Goal: Task Accomplishment & Management: Manage account settings

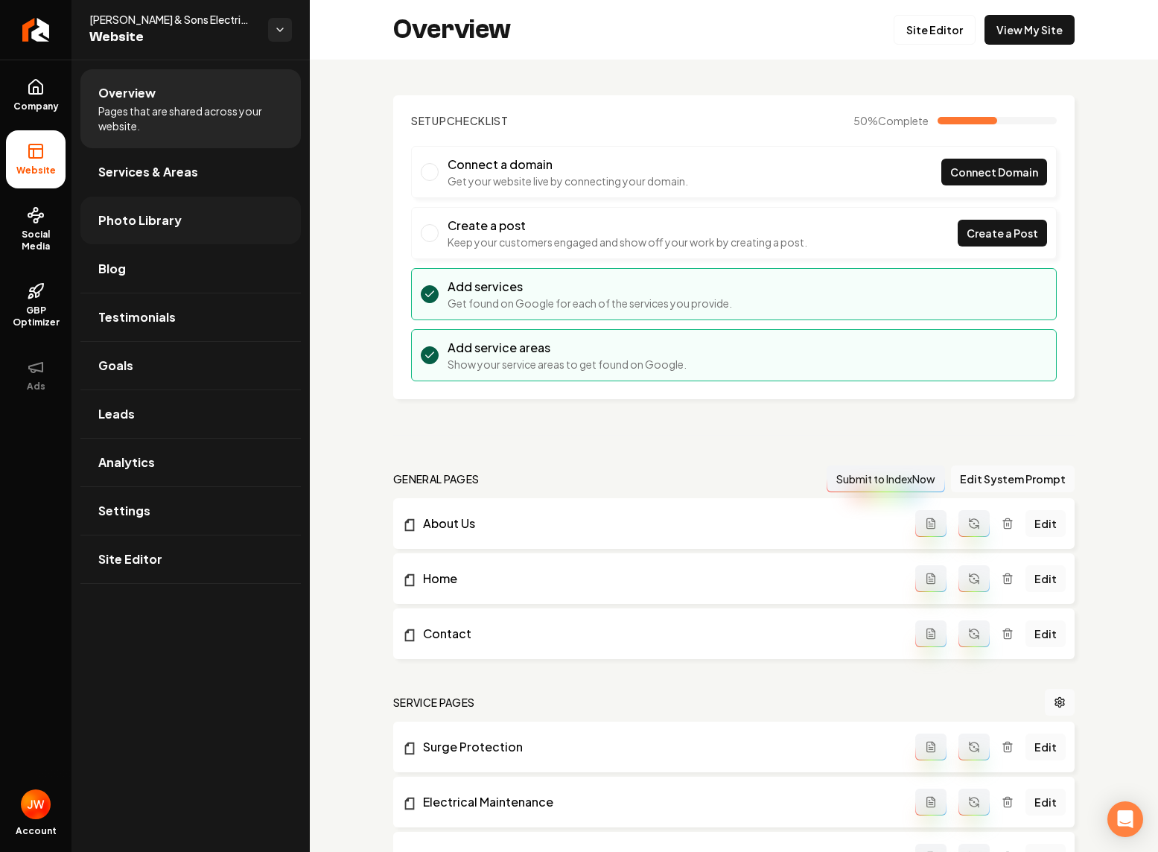
click at [139, 226] on span "Photo Library" at bounding box center [139, 221] width 83 height 18
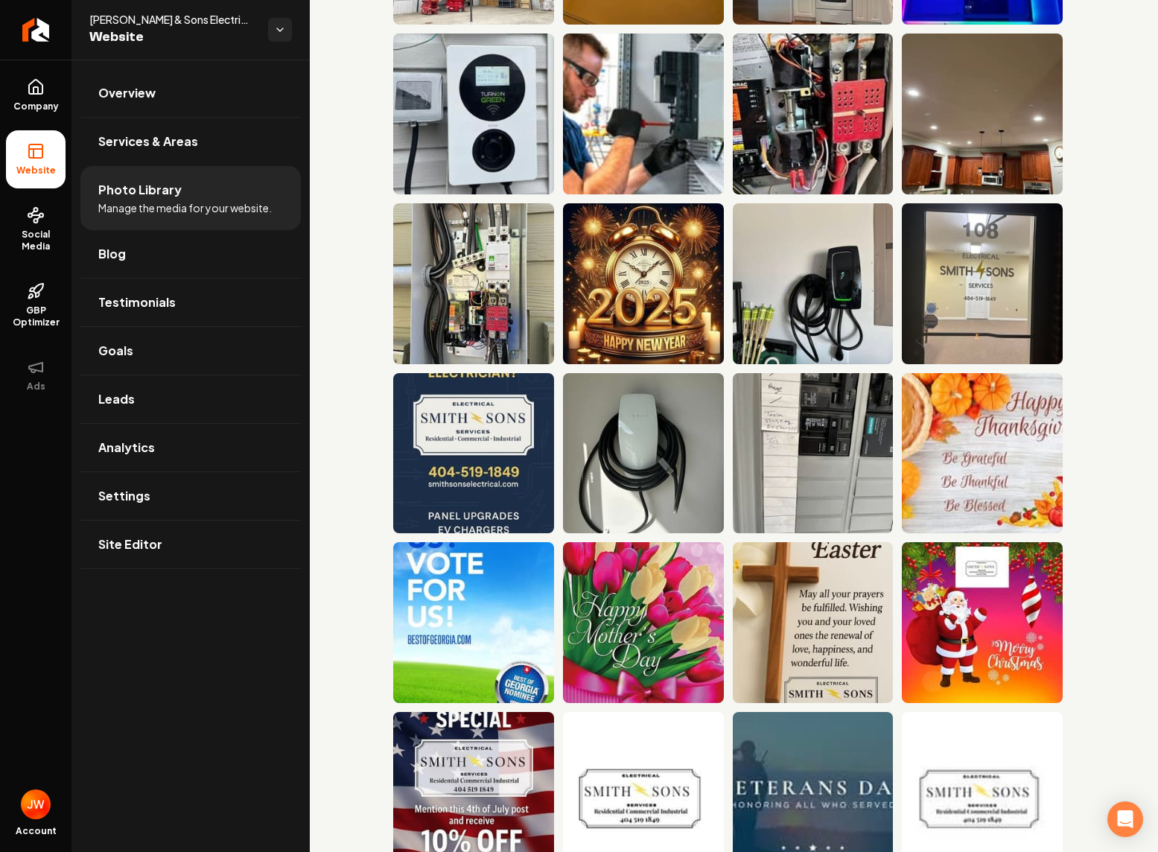
scroll to position [900, 0]
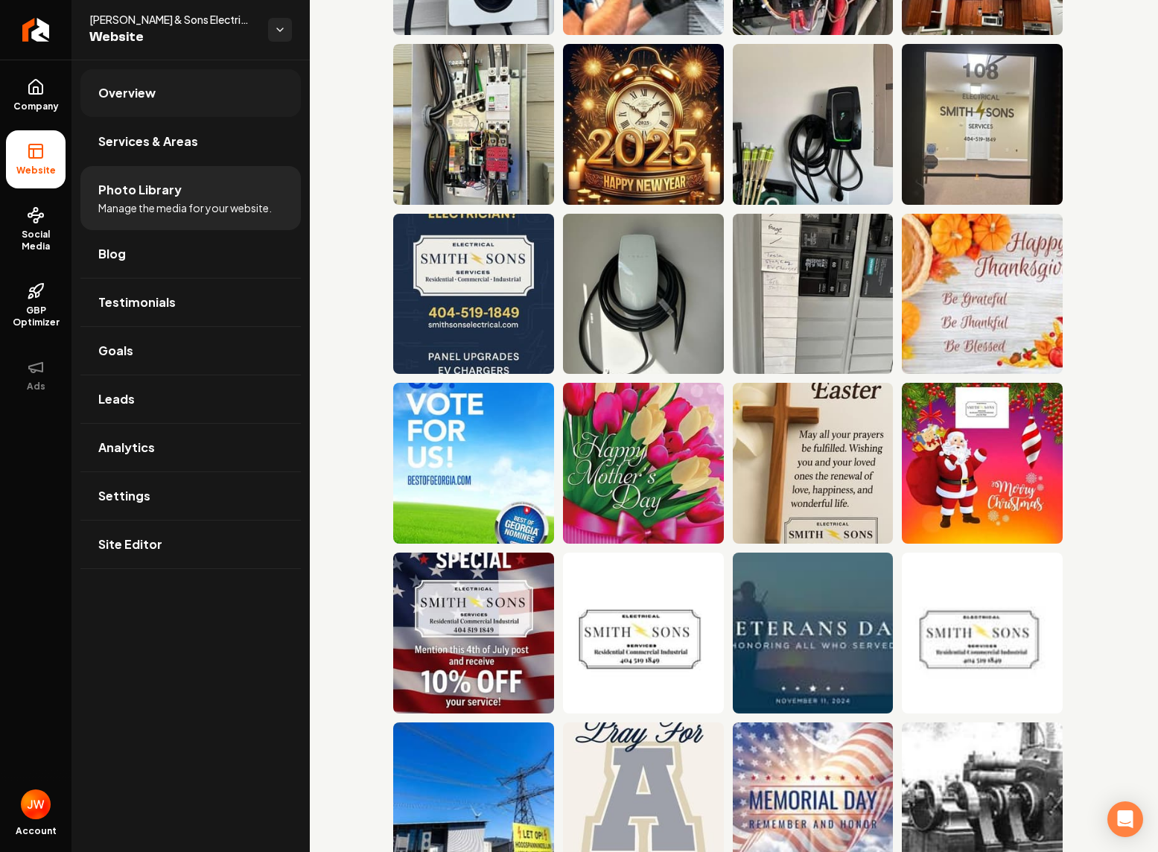
click at [141, 91] on span "Overview" at bounding box center [126, 93] width 57 height 18
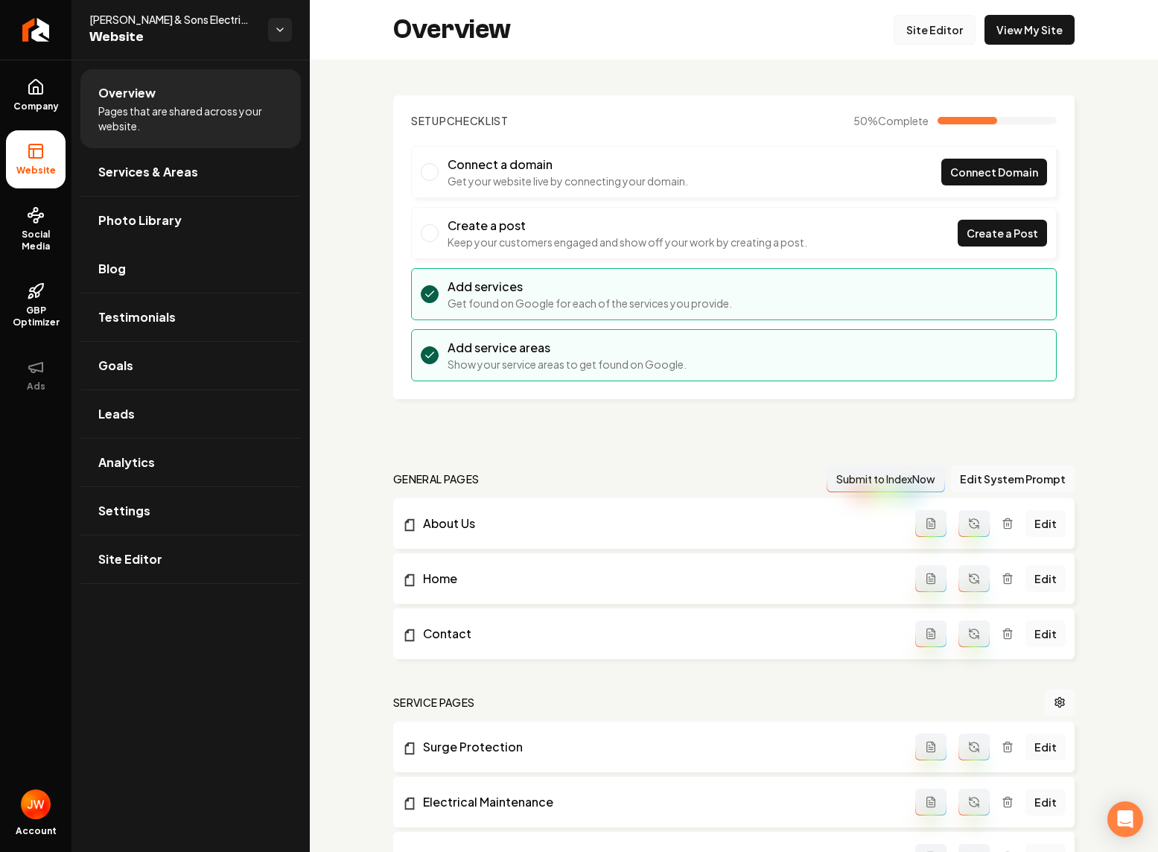
click at [939, 30] on link "Site Editor" at bounding box center [935, 30] width 82 height 30
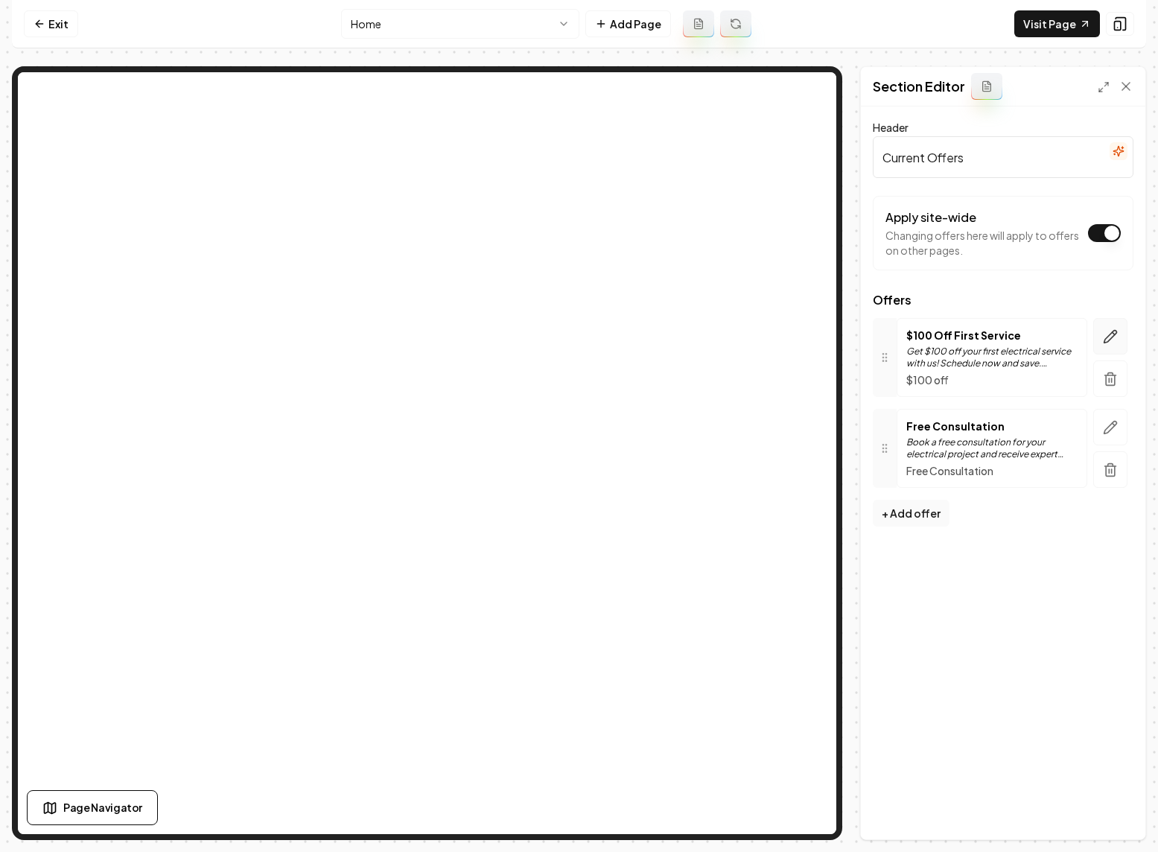
click at [1105, 338] on icon "button" at bounding box center [1111, 336] width 13 height 13
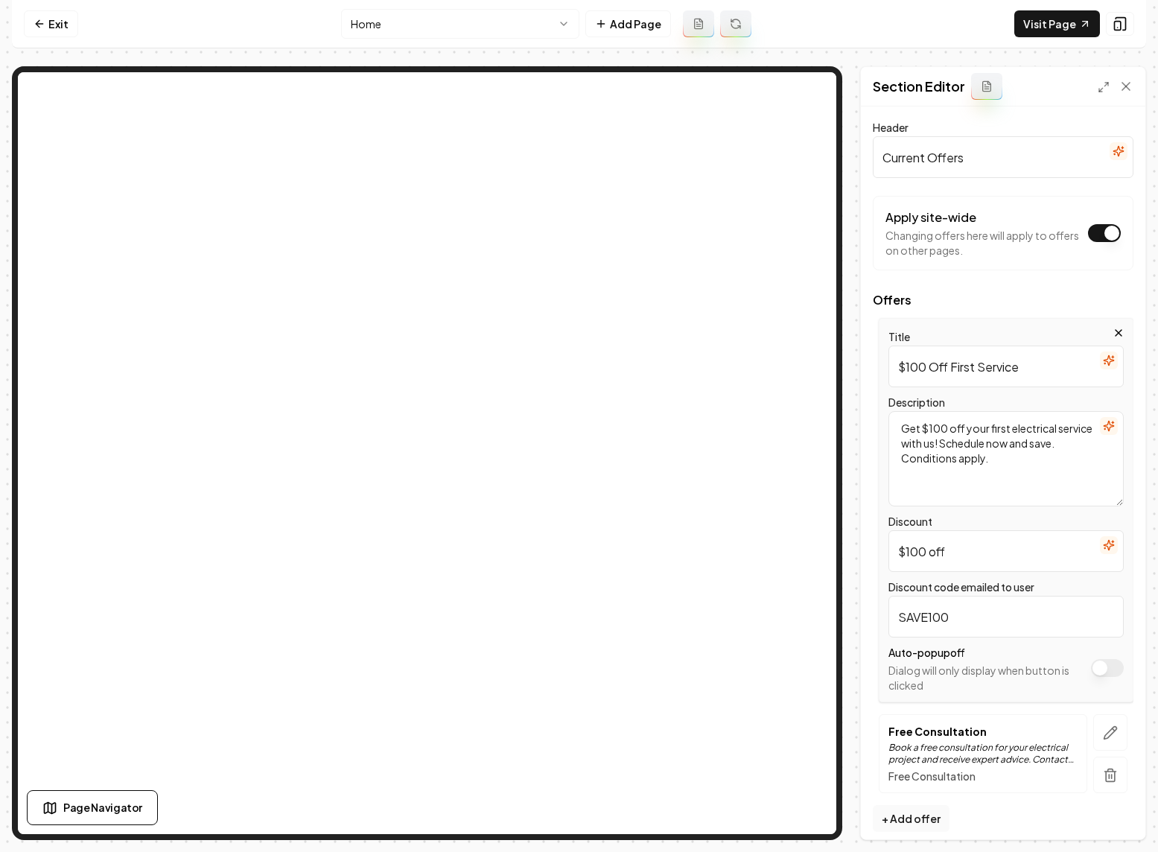
click at [950, 367] on input "$100 Off First Service" at bounding box center [1006, 367] width 235 height 42
drag, startPoint x: 907, startPoint y: 366, endPoint x: 1066, endPoint y: 361, distance: 159.5
click at [1066, 361] on input "$100 Off First Service" at bounding box center [1006, 367] width 235 height 42
type input "10% off for all first responders"
click at [1021, 456] on textarea "Get $100 off your first electrical service with us! Schedule now and save. Cond…" at bounding box center [1006, 458] width 235 height 95
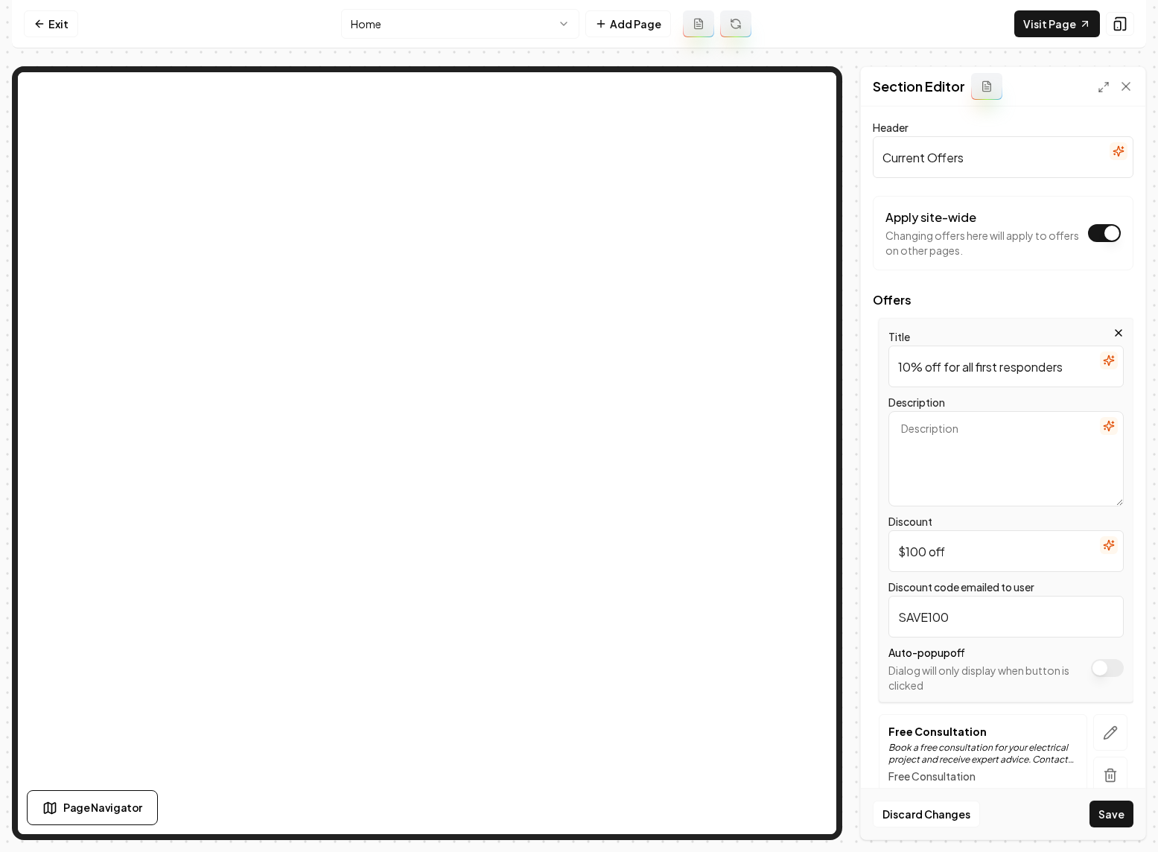
click at [1106, 425] on icon "button" at bounding box center [1109, 426] width 10 height 10
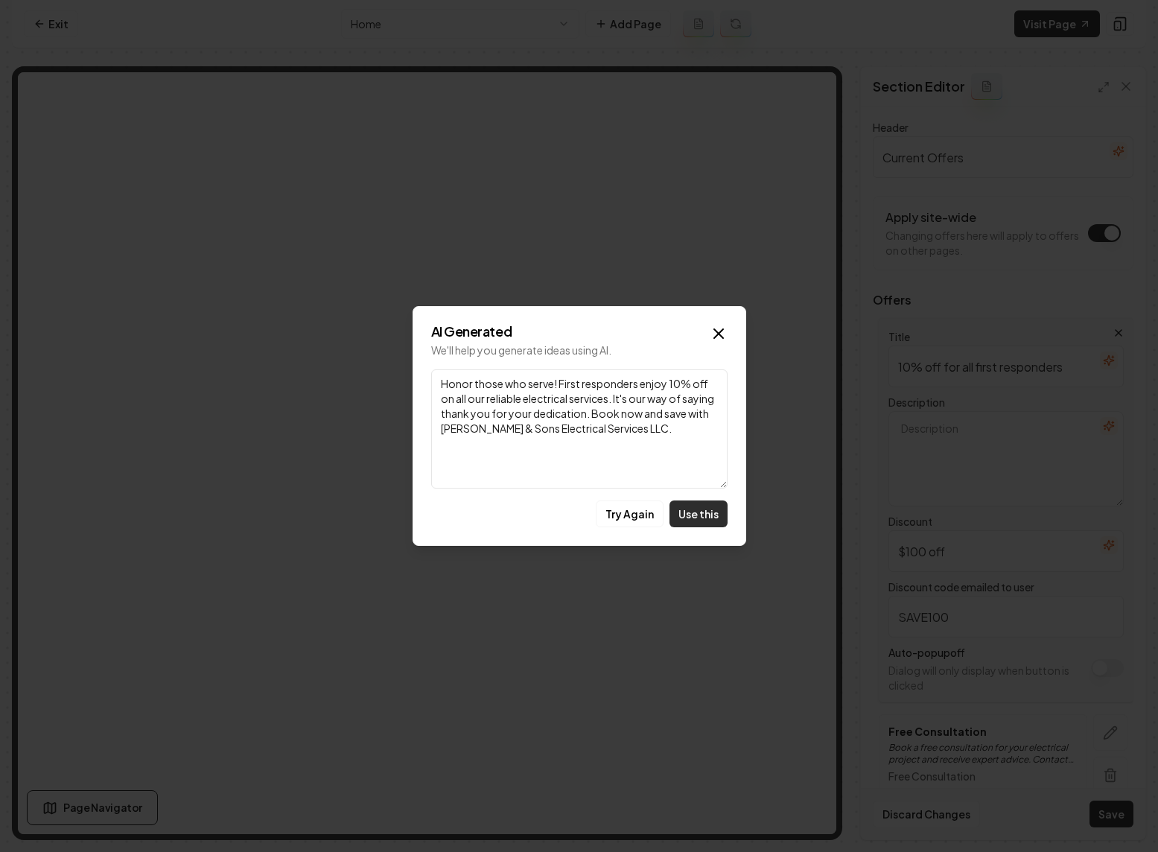
click at [696, 515] on button "Use this" at bounding box center [699, 514] width 58 height 27
type textarea "Honor those who serve! First responders enjoy 10% off on all our reliable elect…"
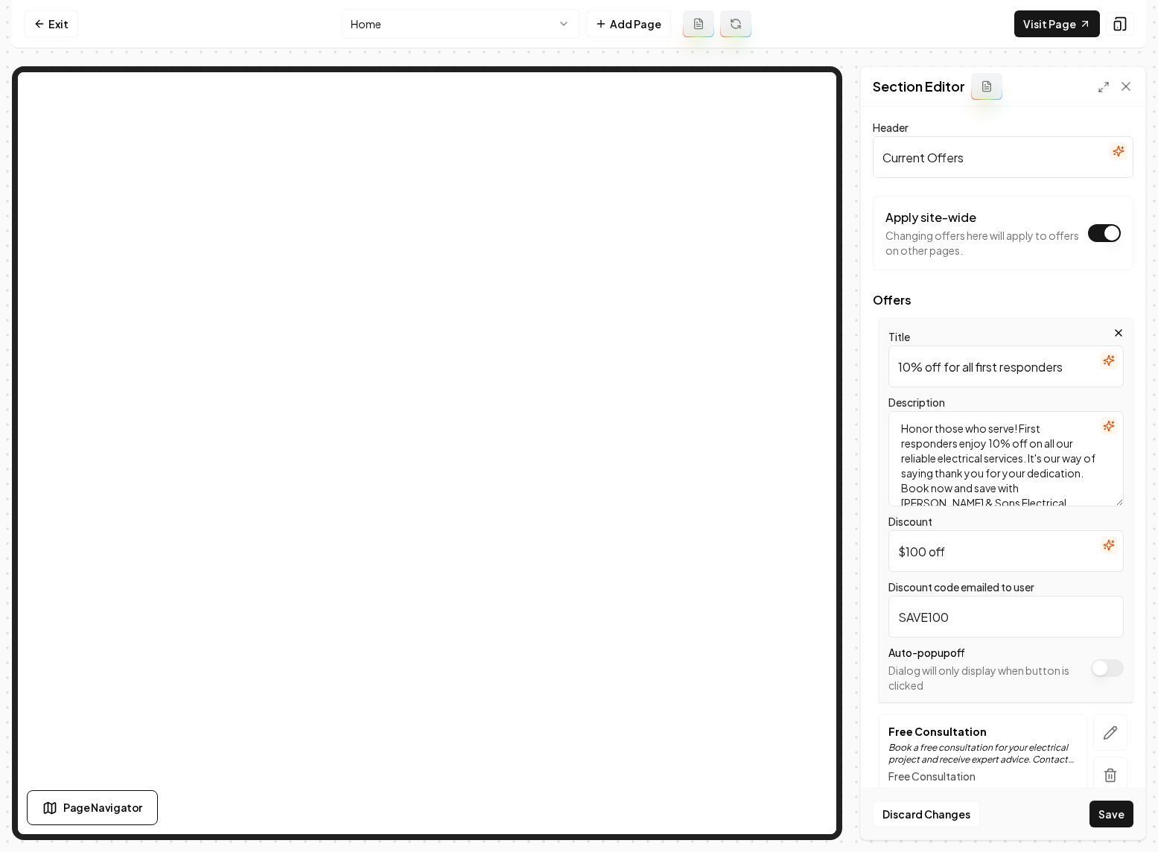
scroll to position [13, 0]
click at [960, 545] on input "$100 off" at bounding box center [1006, 551] width 235 height 42
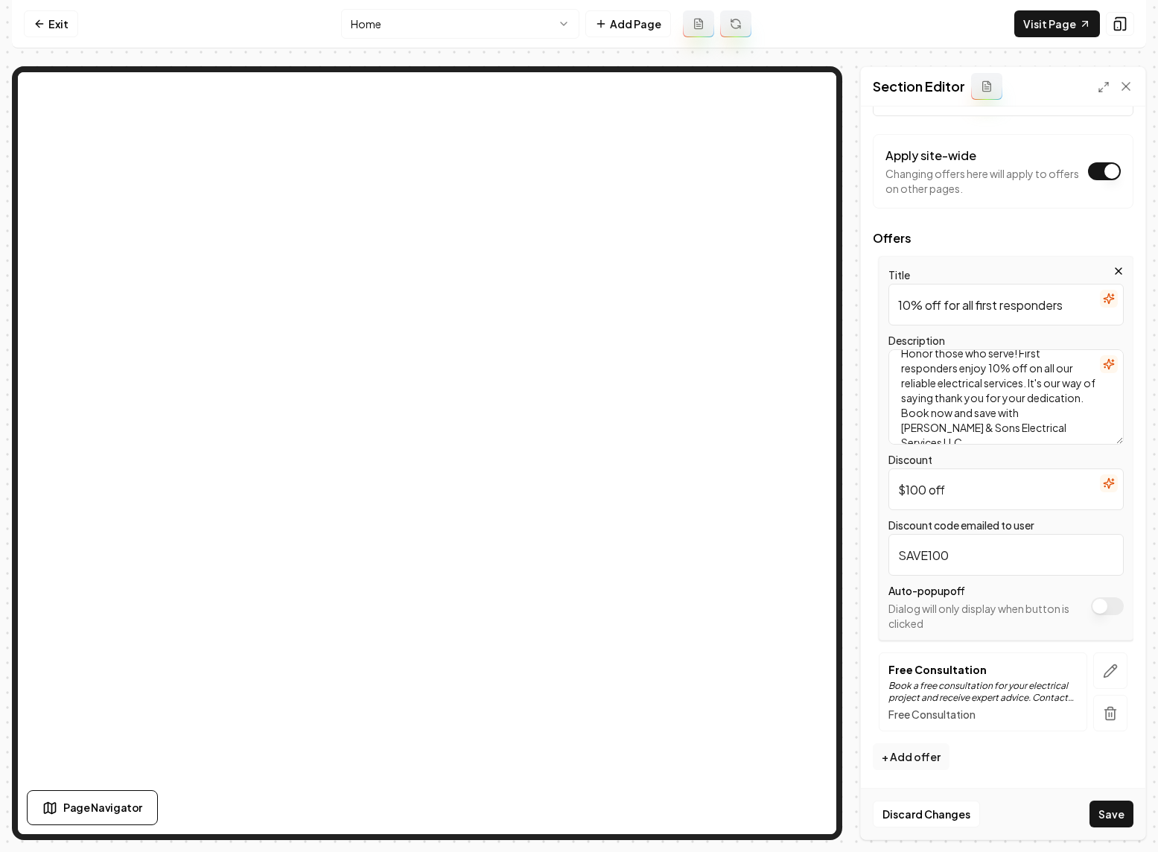
scroll to position [60, 0]
type input "10%"
click at [977, 556] on input "SAVE100" at bounding box center [1006, 557] width 235 height 42
type input "FIRSTRESPONDER"
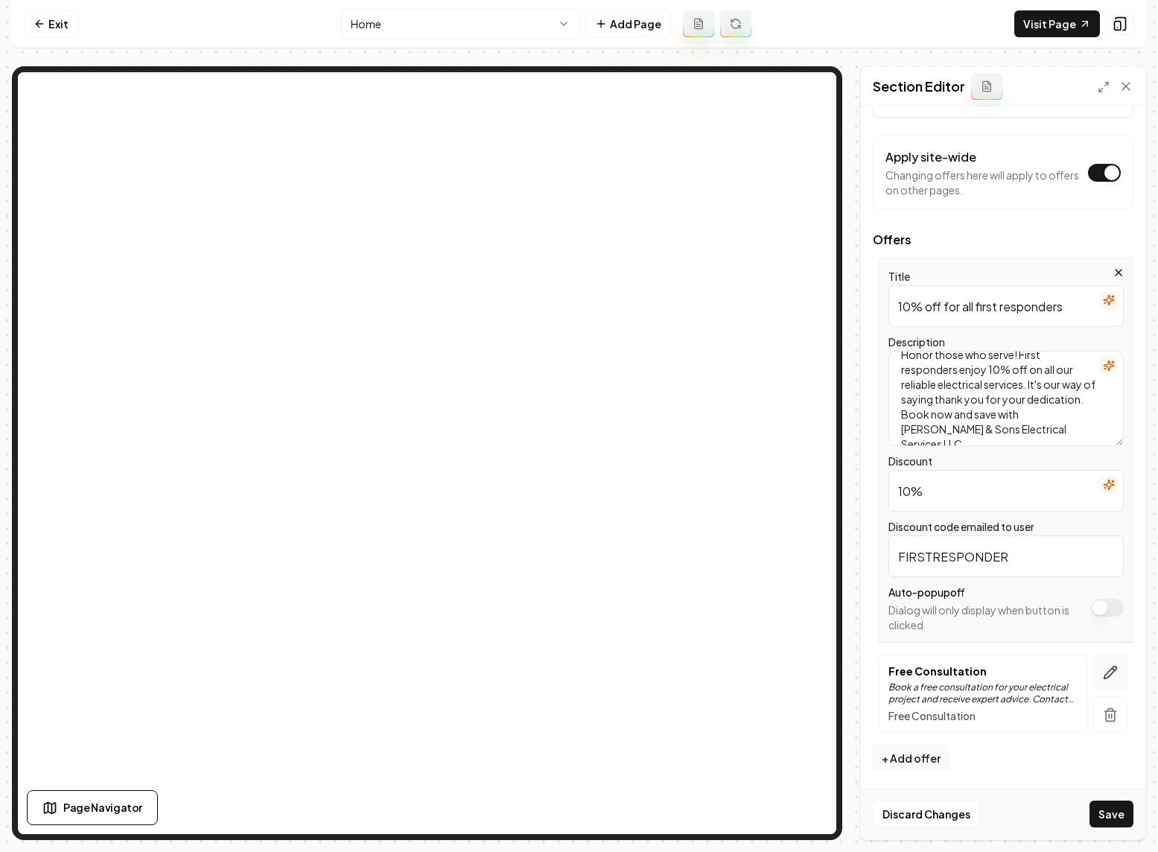
click at [1113, 674] on icon "button" at bounding box center [1110, 672] width 15 height 15
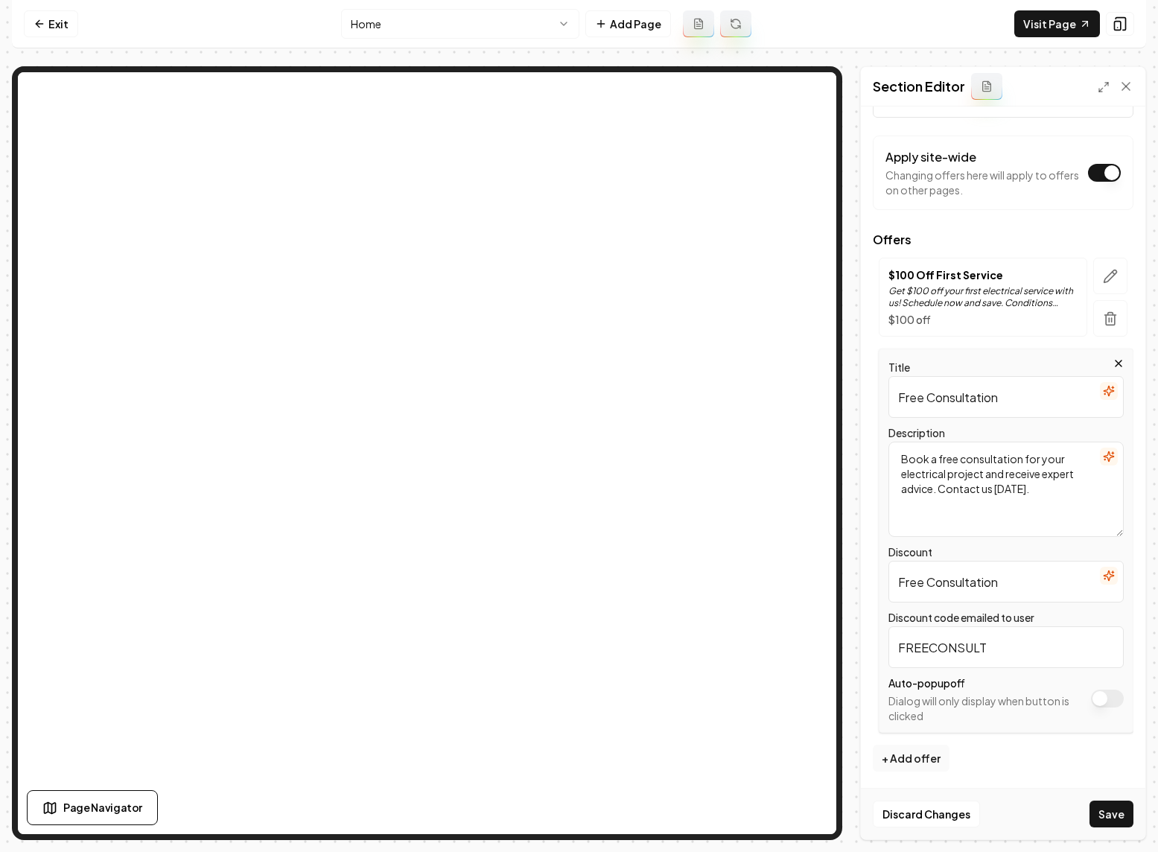
click at [1003, 389] on input "Free Consultation" at bounding box center [1006, 397] width 235 height 42
type input "$75 Off for first time customer"
click at [974, 472] on textarea "Book a free consultation for your electrical project and receive expert advice.…" at bounding box center [1006, 489] width 235 height 95
click at [1110, 459] on icon "button" at bounding box center [1109, 456] width 10 height 10
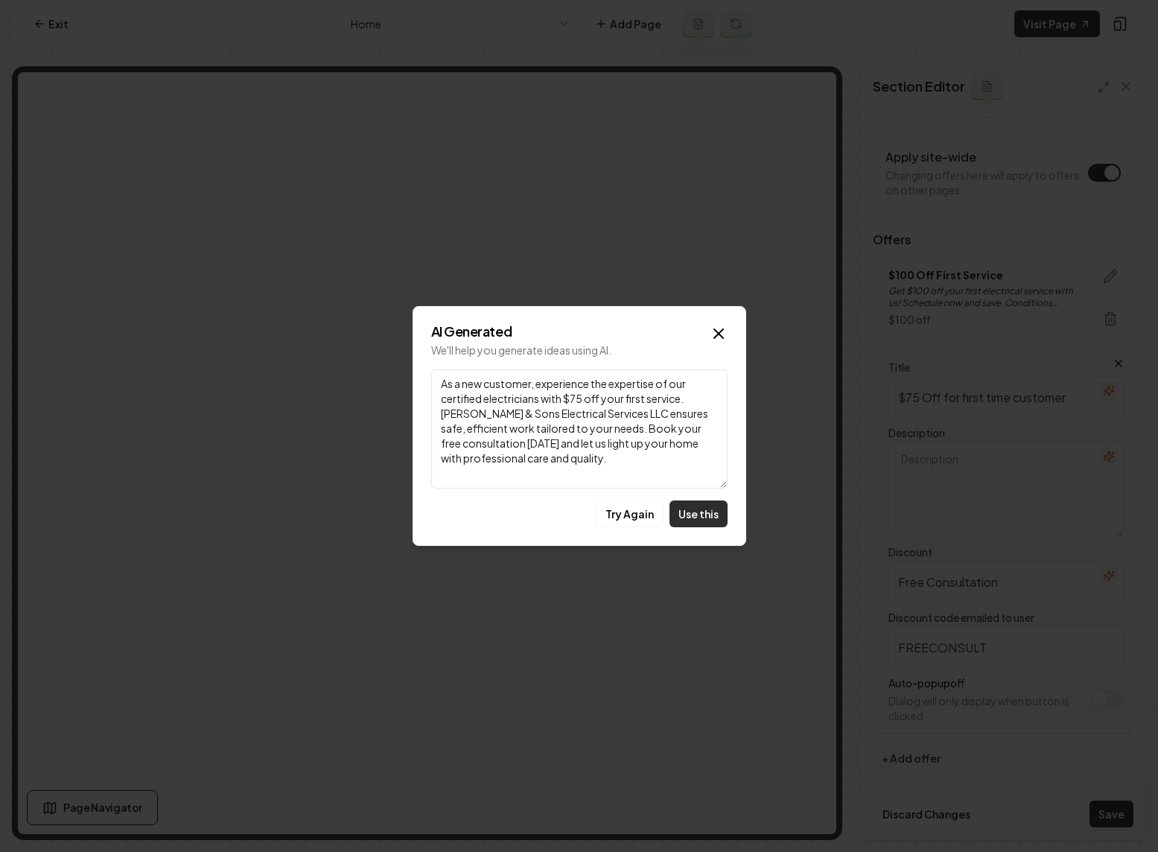
click at [704, 513] on button "Use this" at bounding box center [699, 514] width 58 height 27
type textarea "As a new customer, experience the expertise of our certified electricians with …"
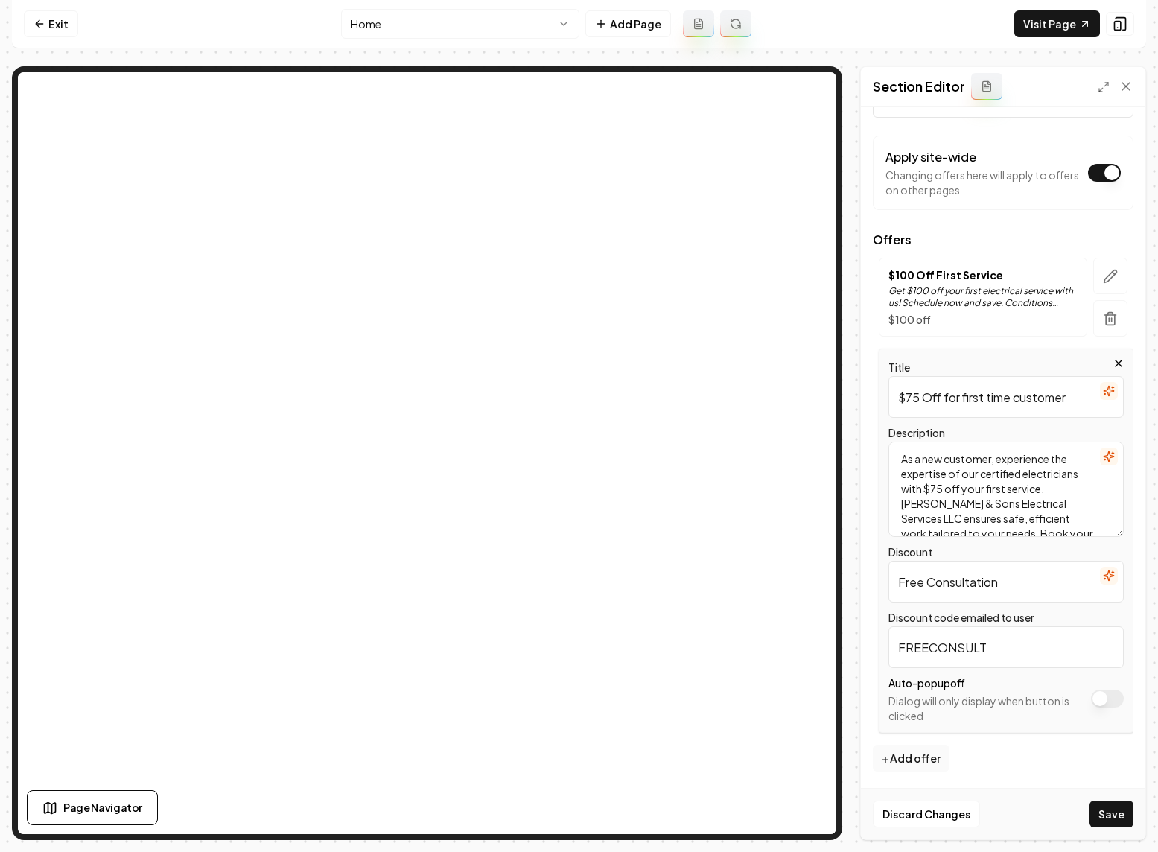
click at [925, 650] on input "FREECONSULT" at bounding box center [1006, 647] width 235 height 42
type input "&"
type input "75OFF"
click at [960, 584] on input "Free Consultation" at bounding box center [1006, 582] width 235 height 42
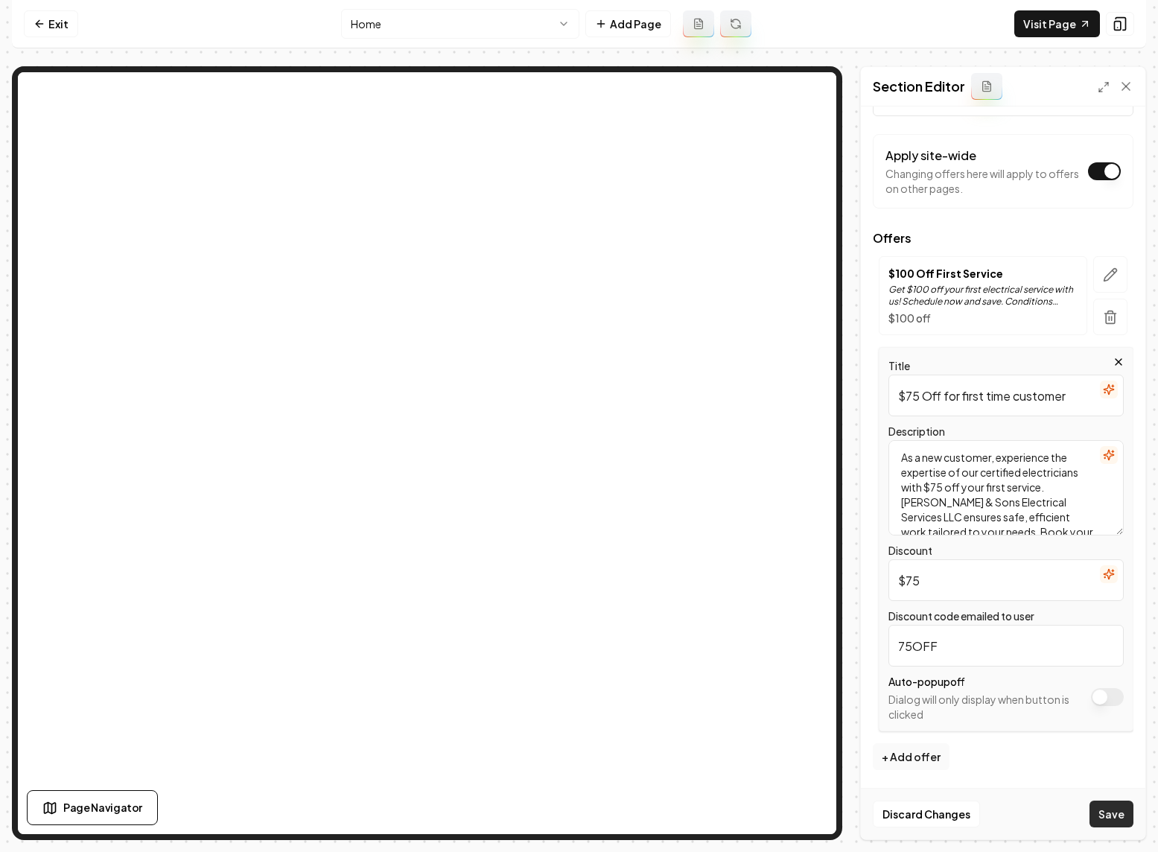
type input "$75"
click at [1102, 810] on button "Save" at bounding box center [1112, 814] width 44 height 27
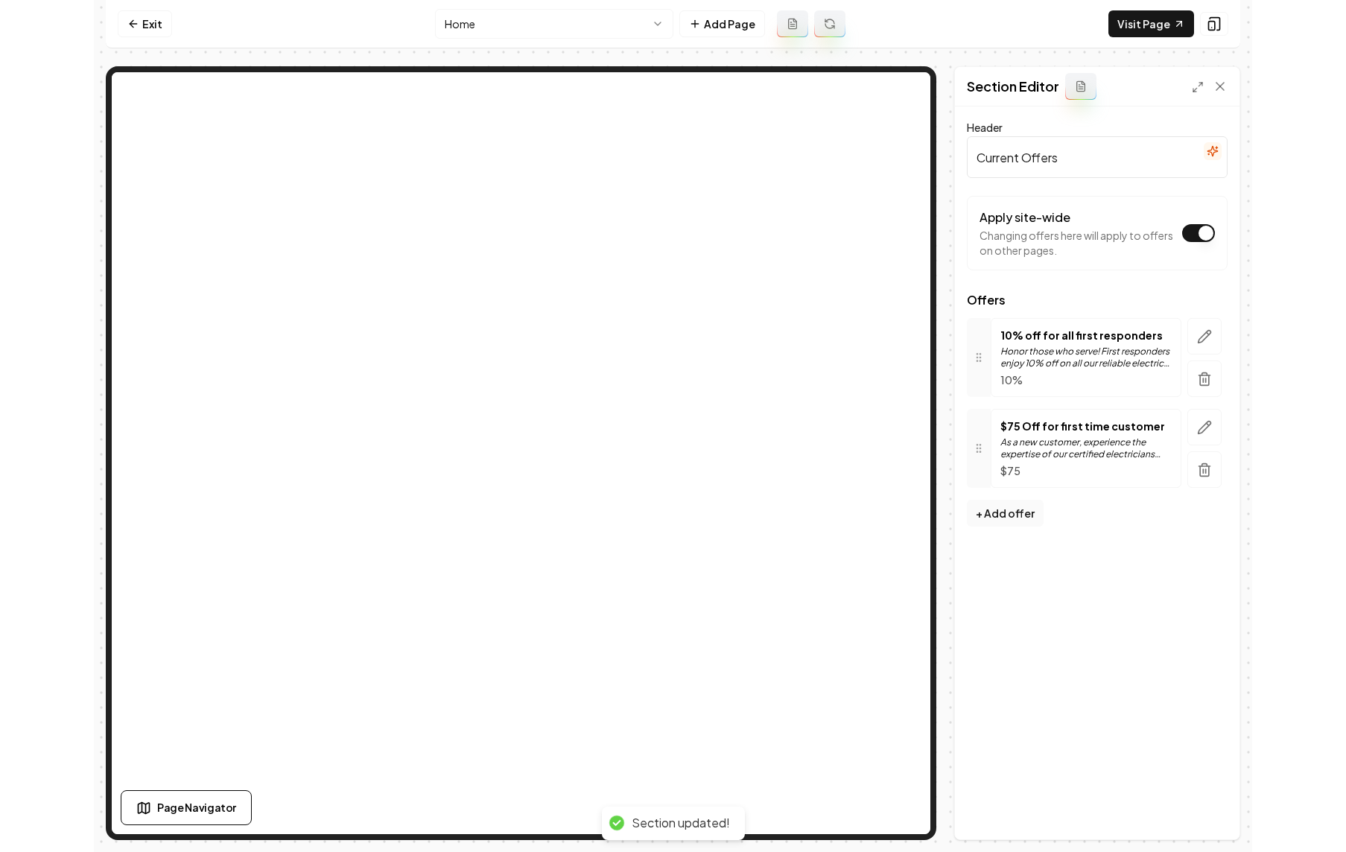
scroll to position [0, 0]
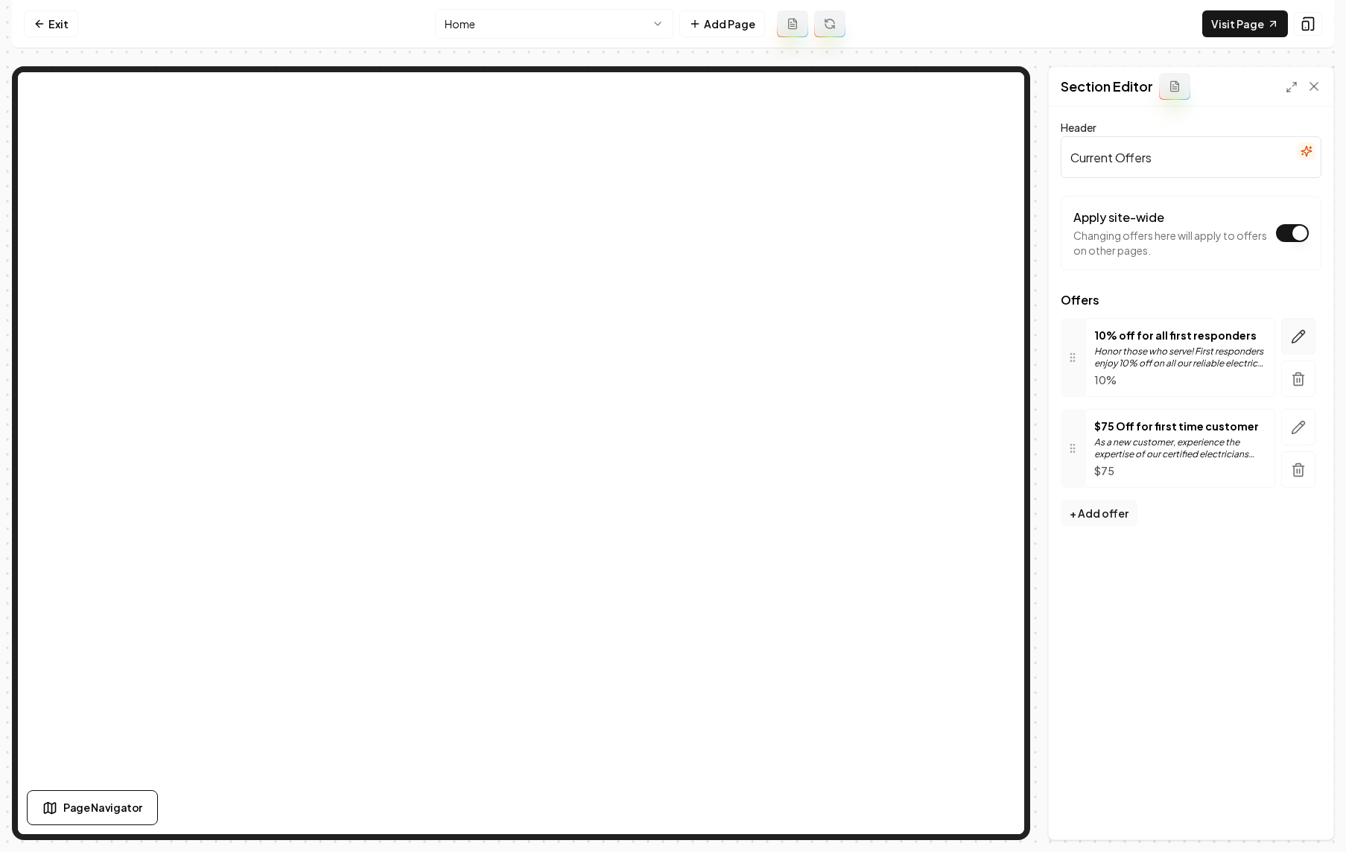
click at [1158, 337] on icon "button" at bounding box center [1298, 336] width 13 height 13
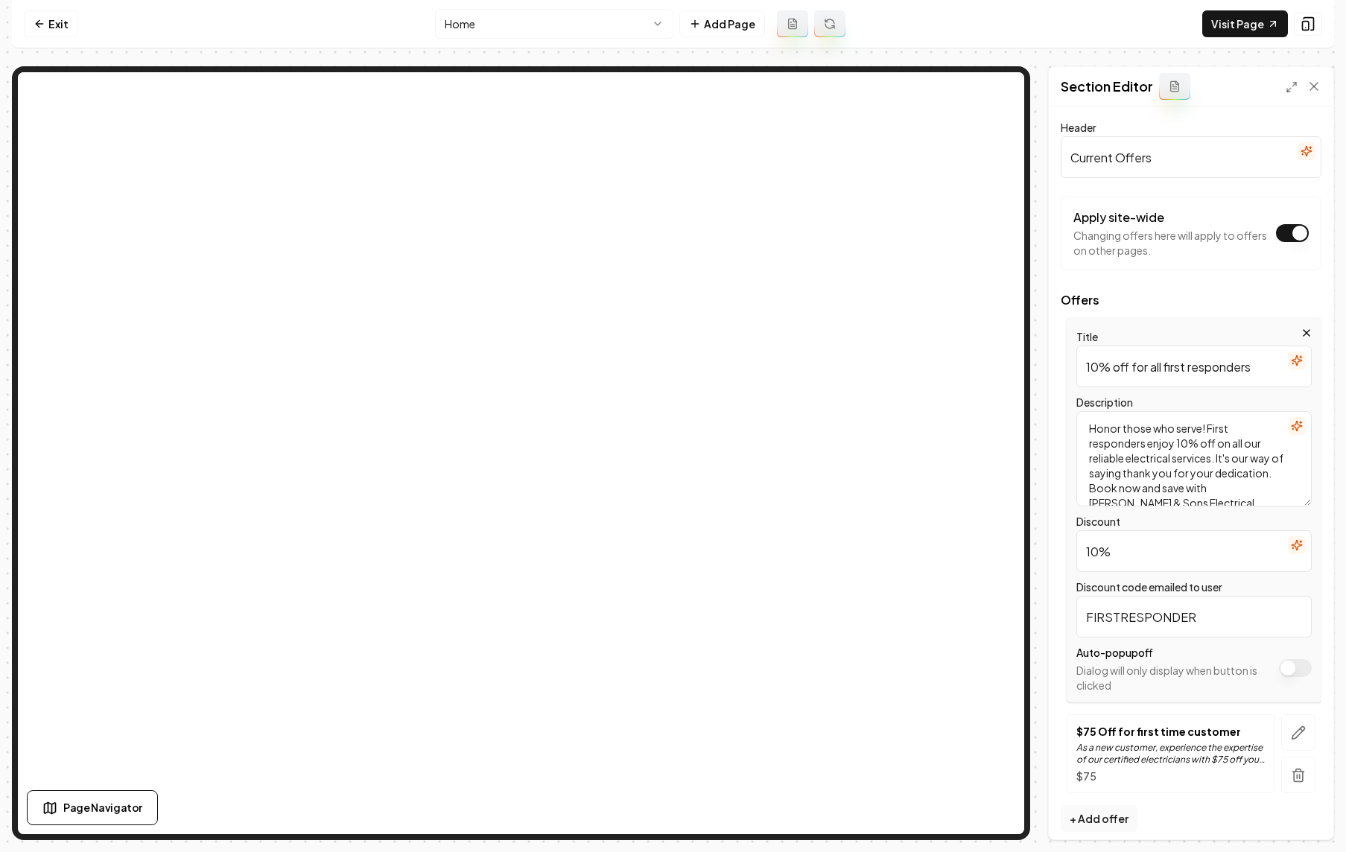
click at [1129, 549] on input "10%" at bounding box center [1193, 551] width 235 height 42
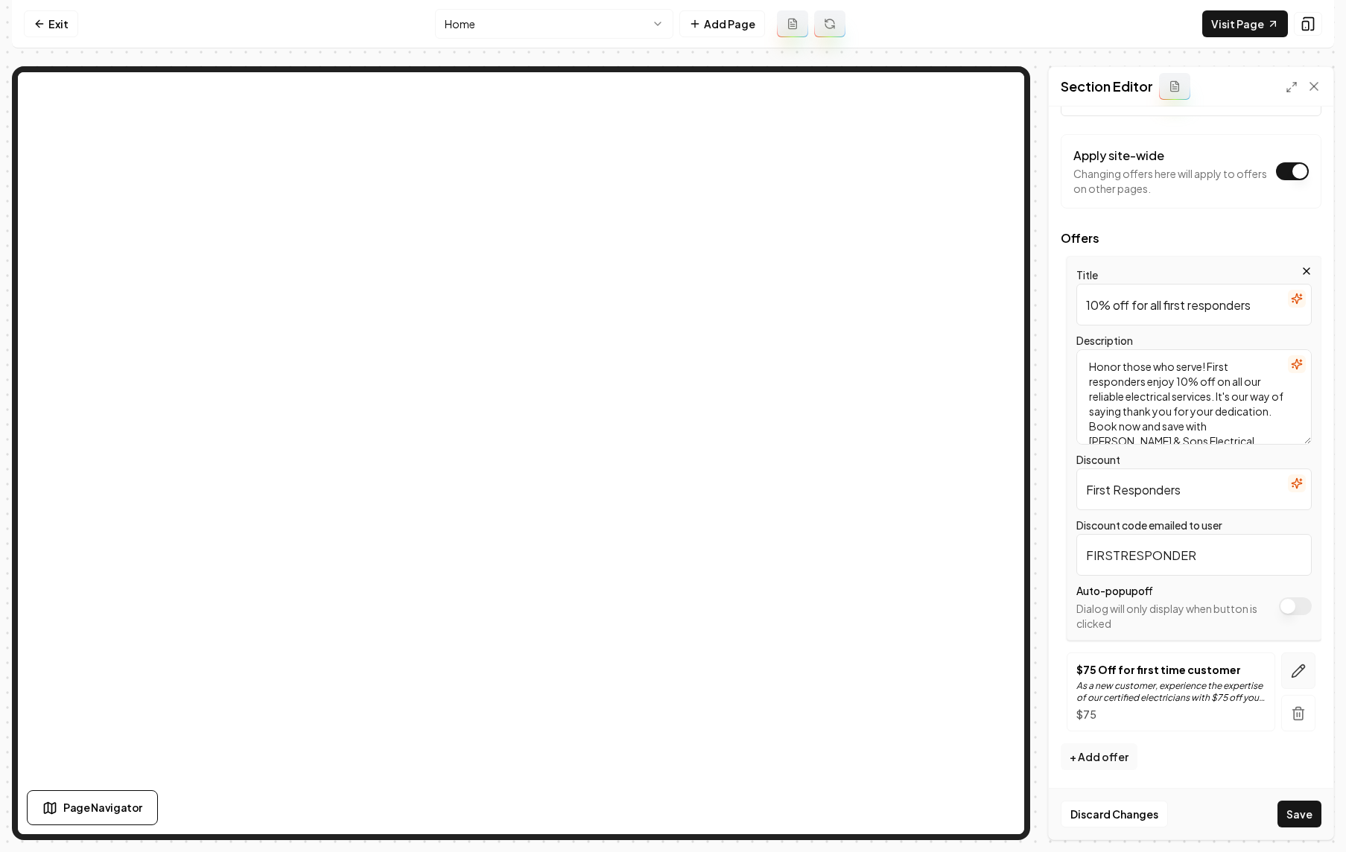
type input "First Responders"
click at [1158, 675] on icon "button" at bounding box center [1298, 671] width 15 height 15
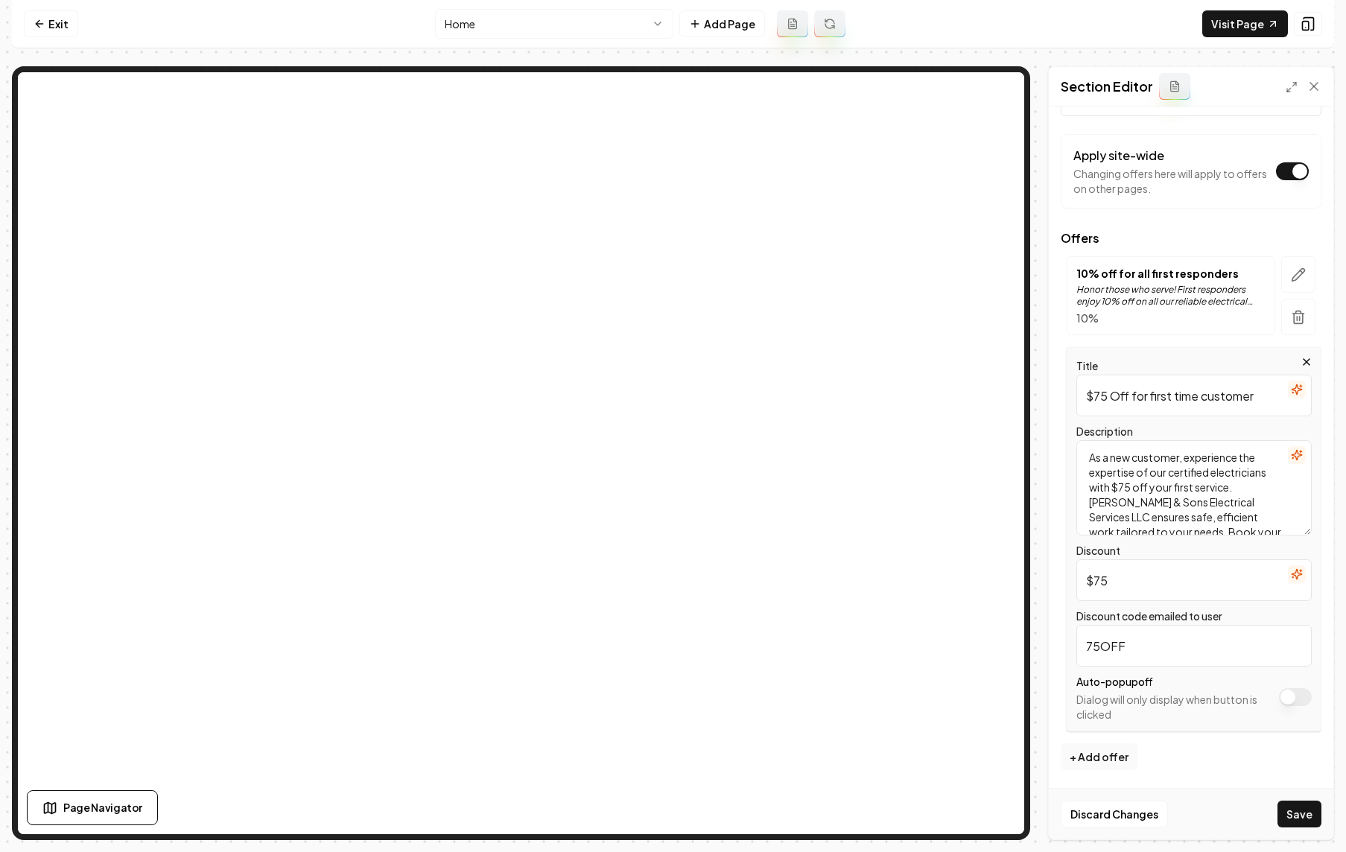
click at [1133, 577] on input "$75" at bounding box center [1193, 580] width 235 height 42
type input "New Customers"
click at [1158, 815] on button "Save" at bounding box center [1300, 814] width 44 height 27
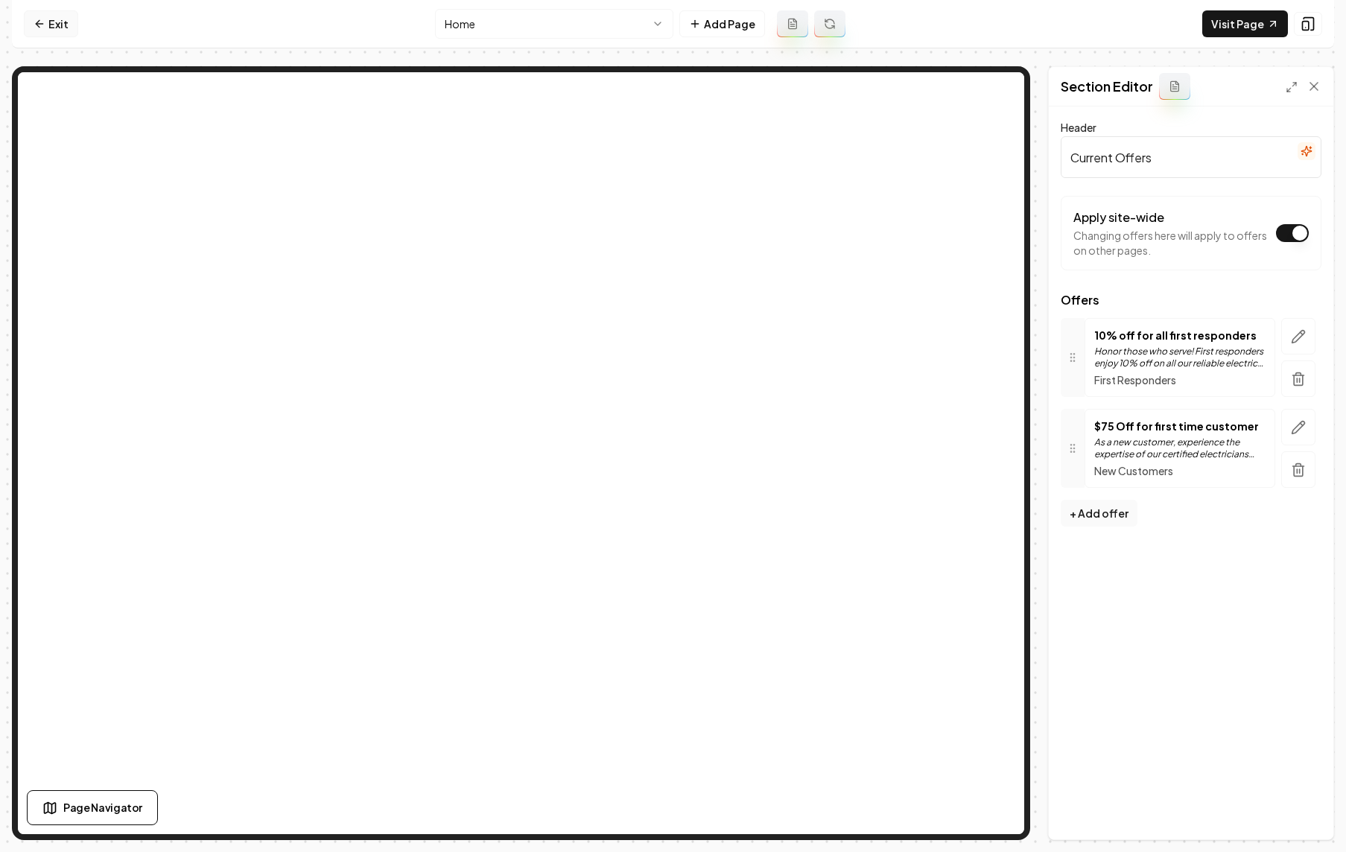
click at [51, 25] on link "Exit" at bounding box center [51, 23] width 54 height 27
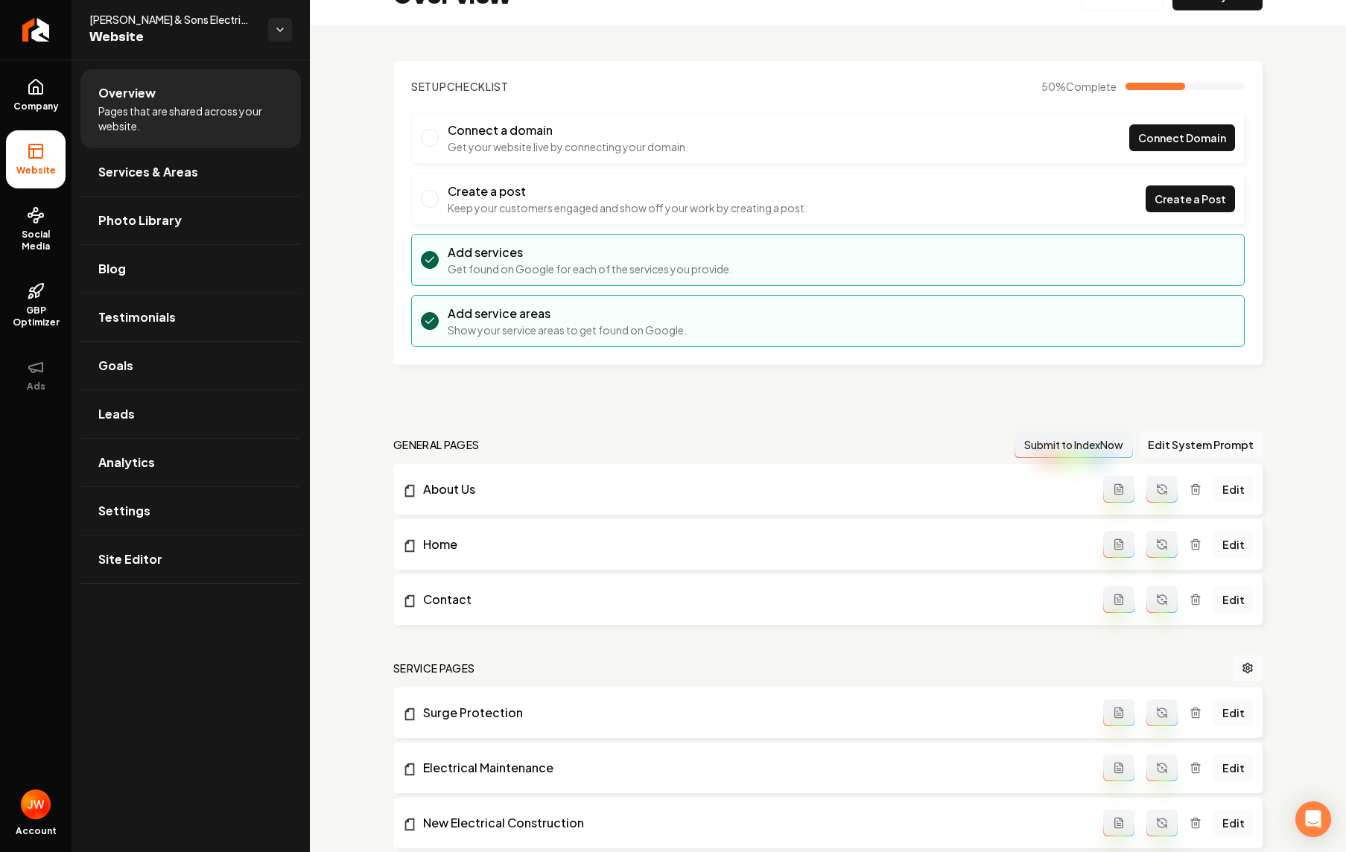
scroll to position [36, 0]
click at [1158, 485] on link "Edit" at bounding box center [1233, 488] width 40 height 27
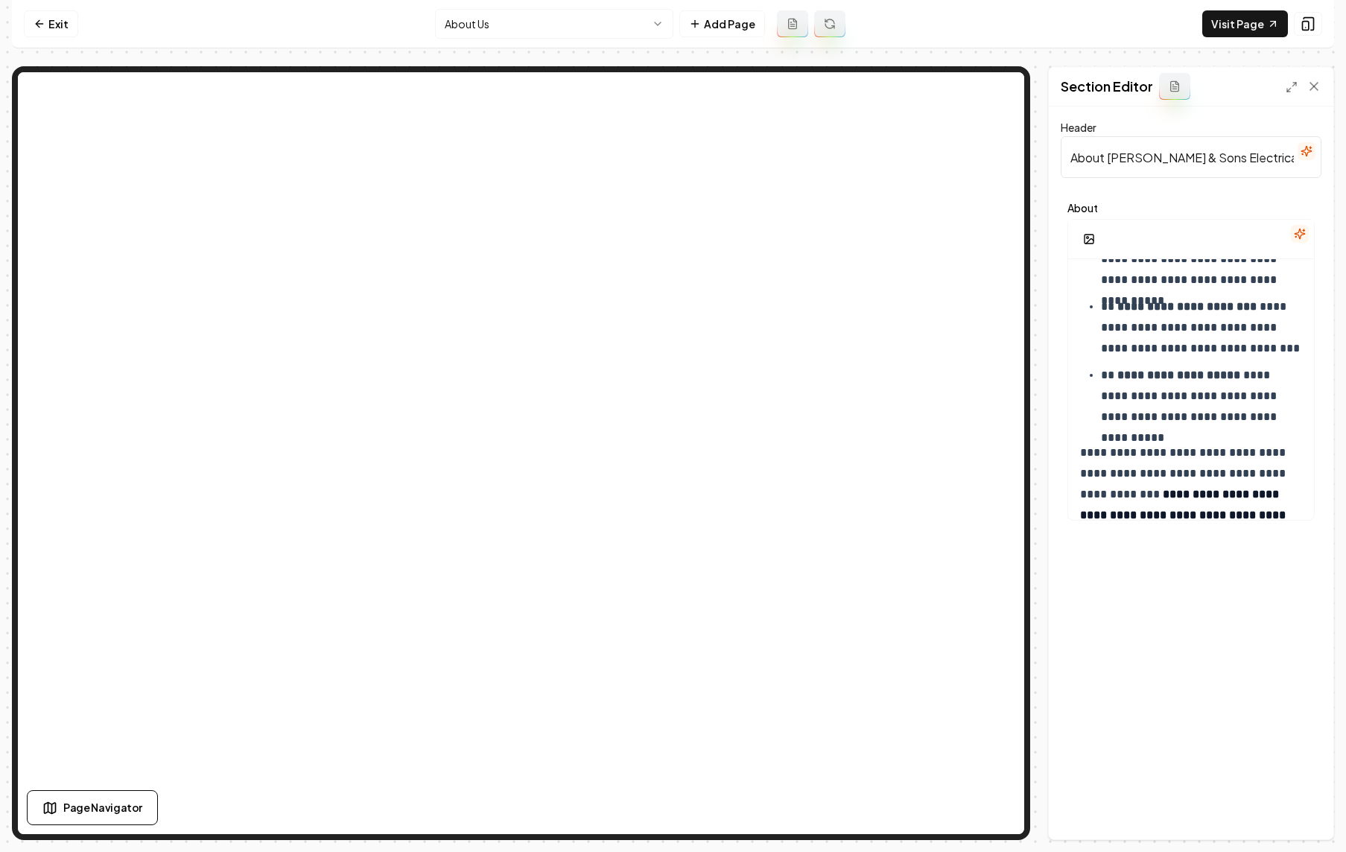
scroll to position [683, 0]
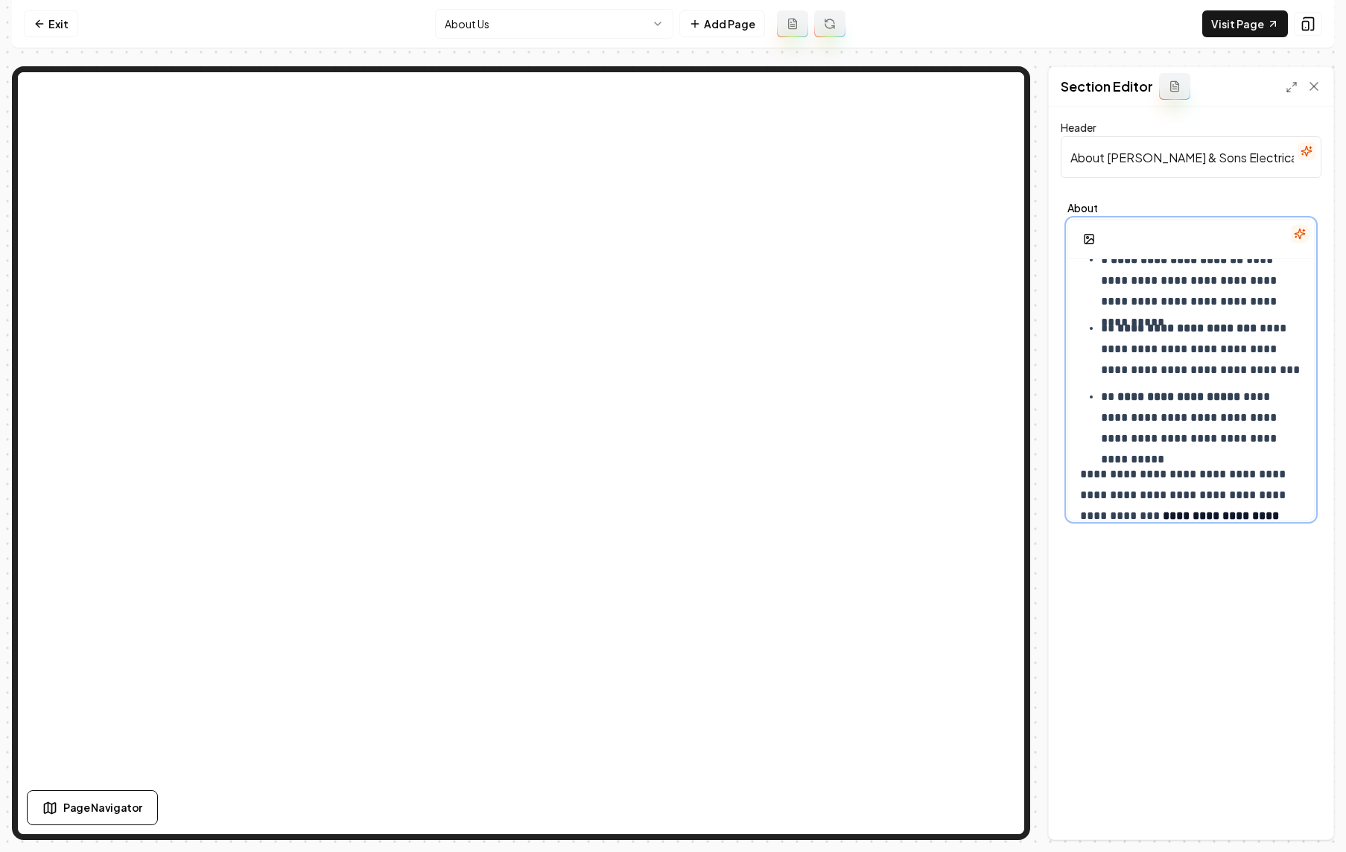
click at [1158, 443] on p "**********" at bounding box center [1201, 418] width 201 height 63
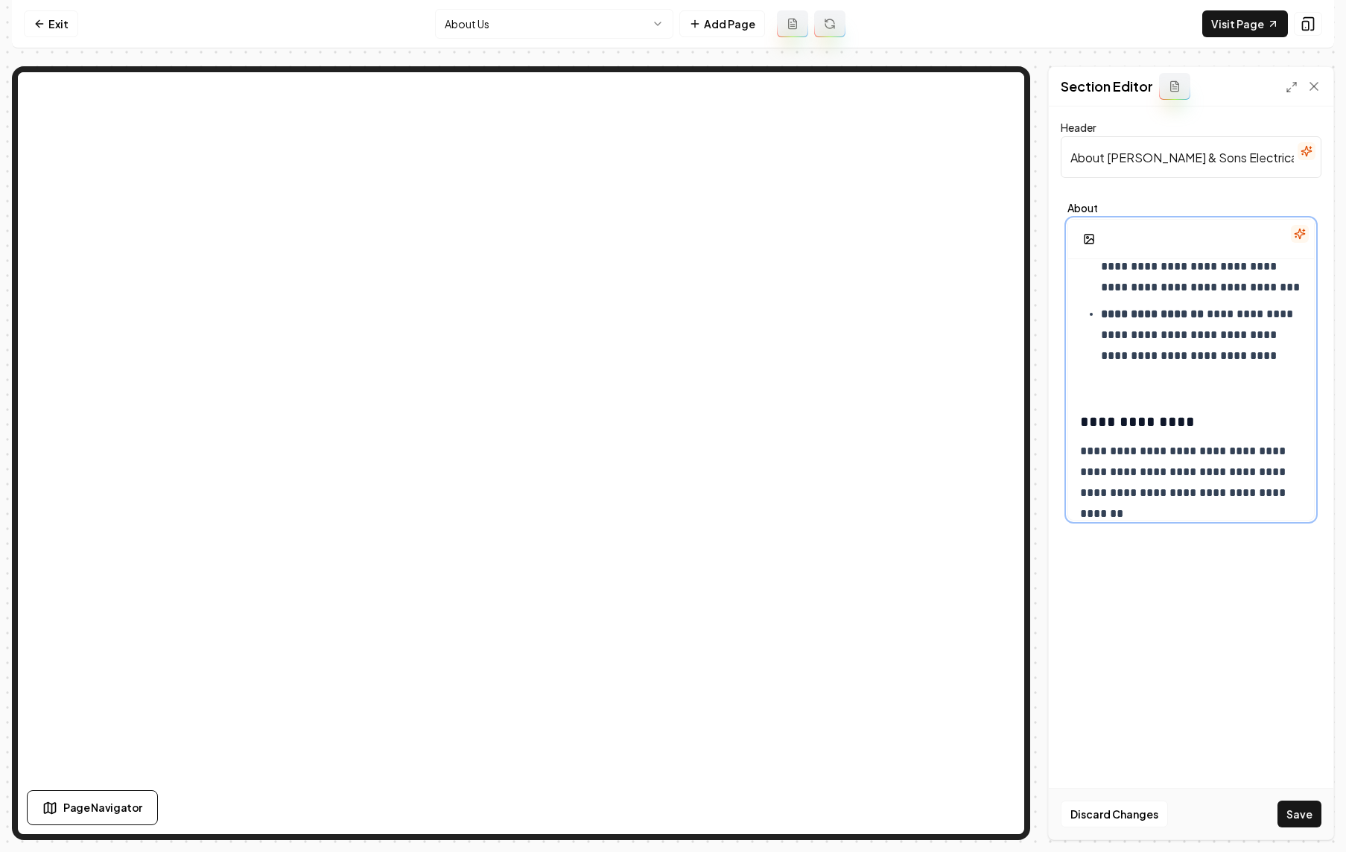
scroll to position [159, 0]
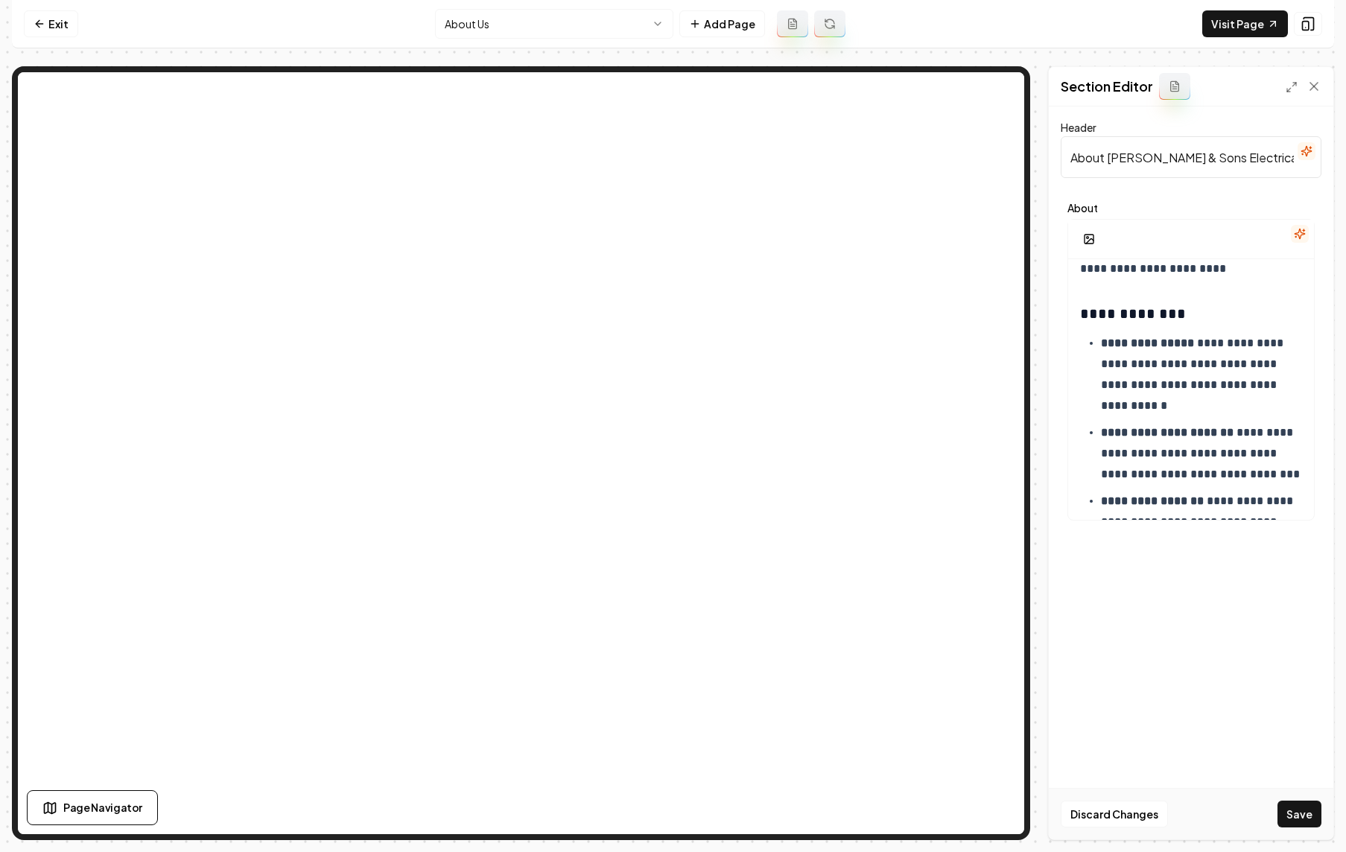
click at [1091, 828] on div "Discard Changes Save" at bounding box center [1191, 813] width 285 height 51
click at [1092, 820] on button "Discard Changes" at bounding box center [1114, 814] width 107 height 27
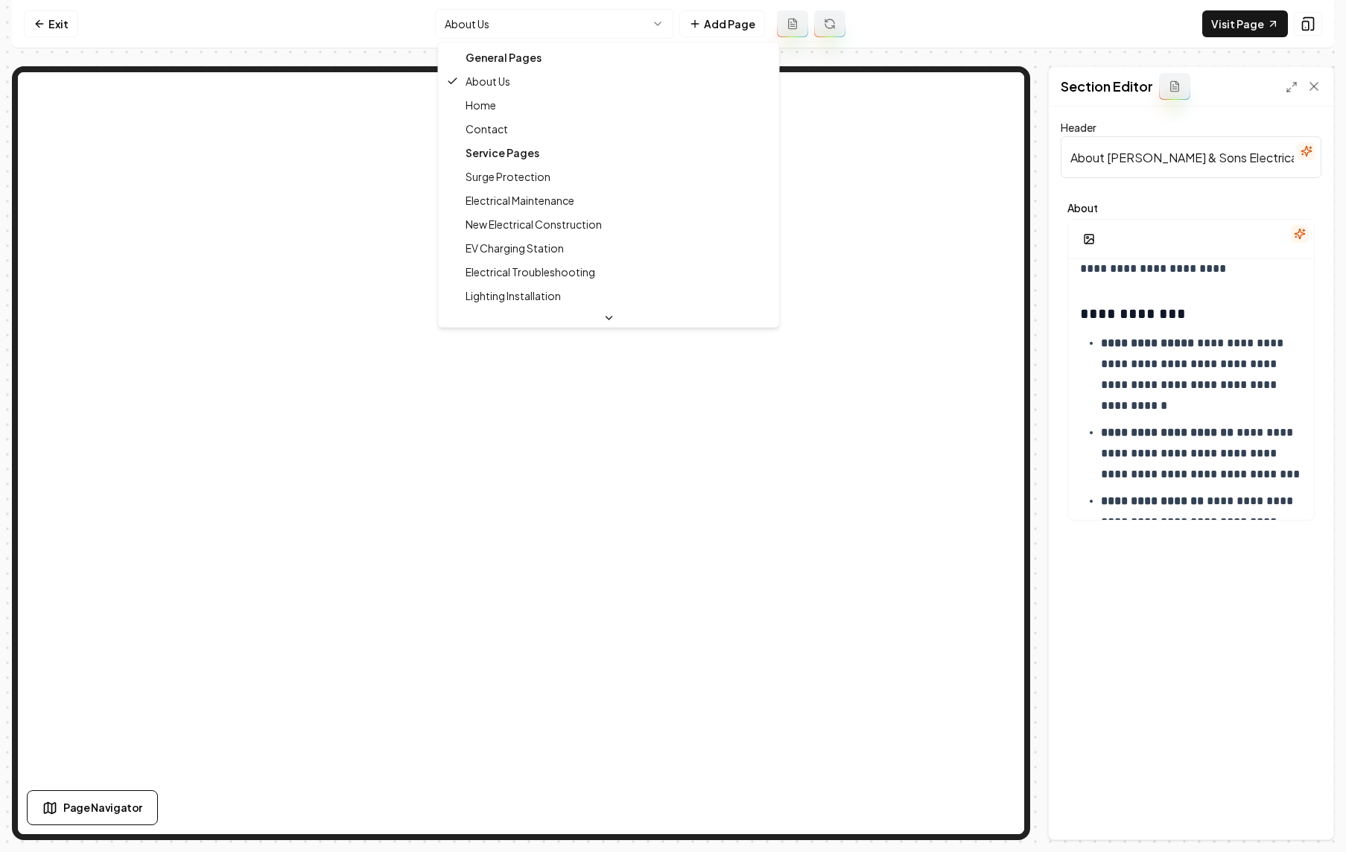
click at [512, 29] on html "**********" at bounding box center [673, 426] width 1346 height 852
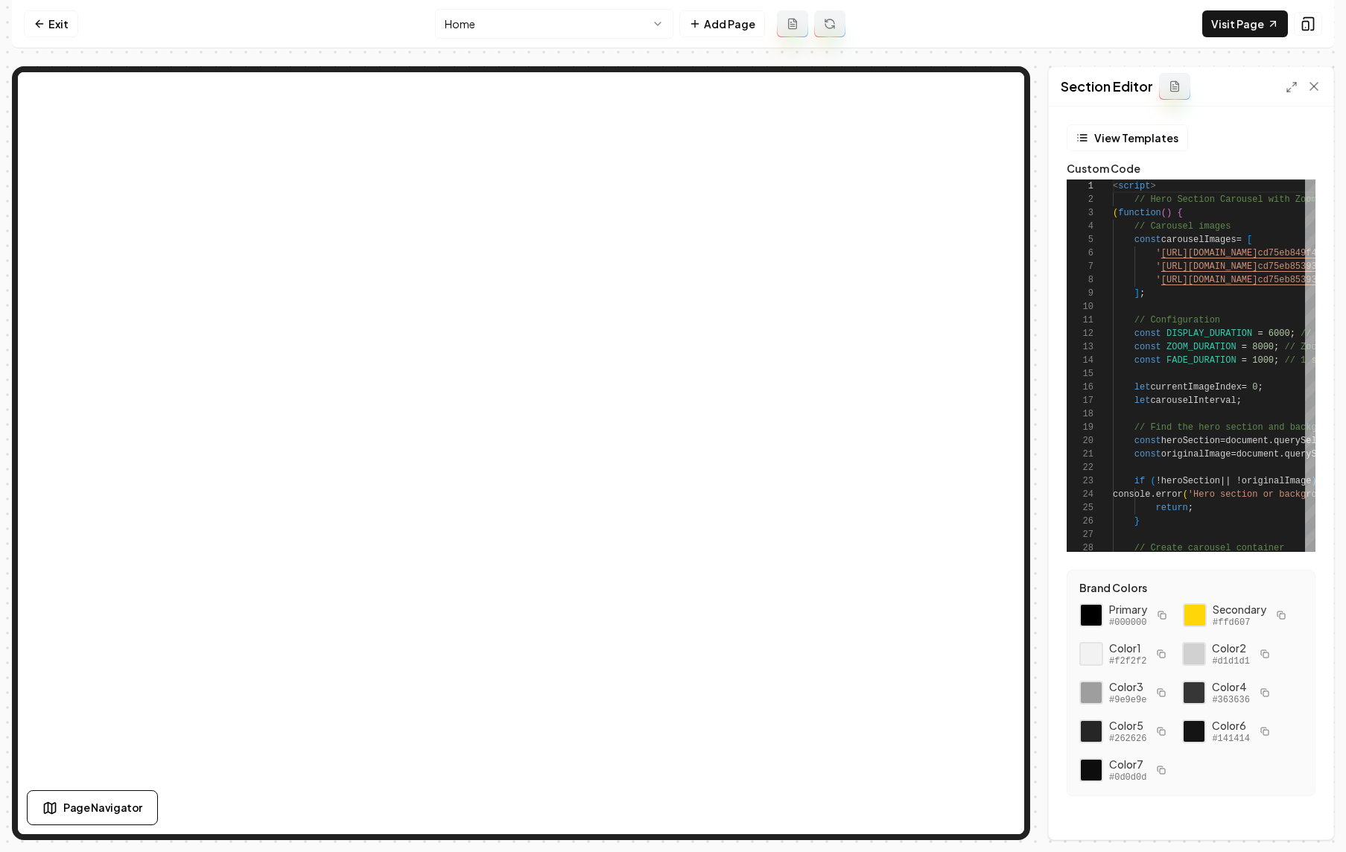
scroll to position [10, 0]
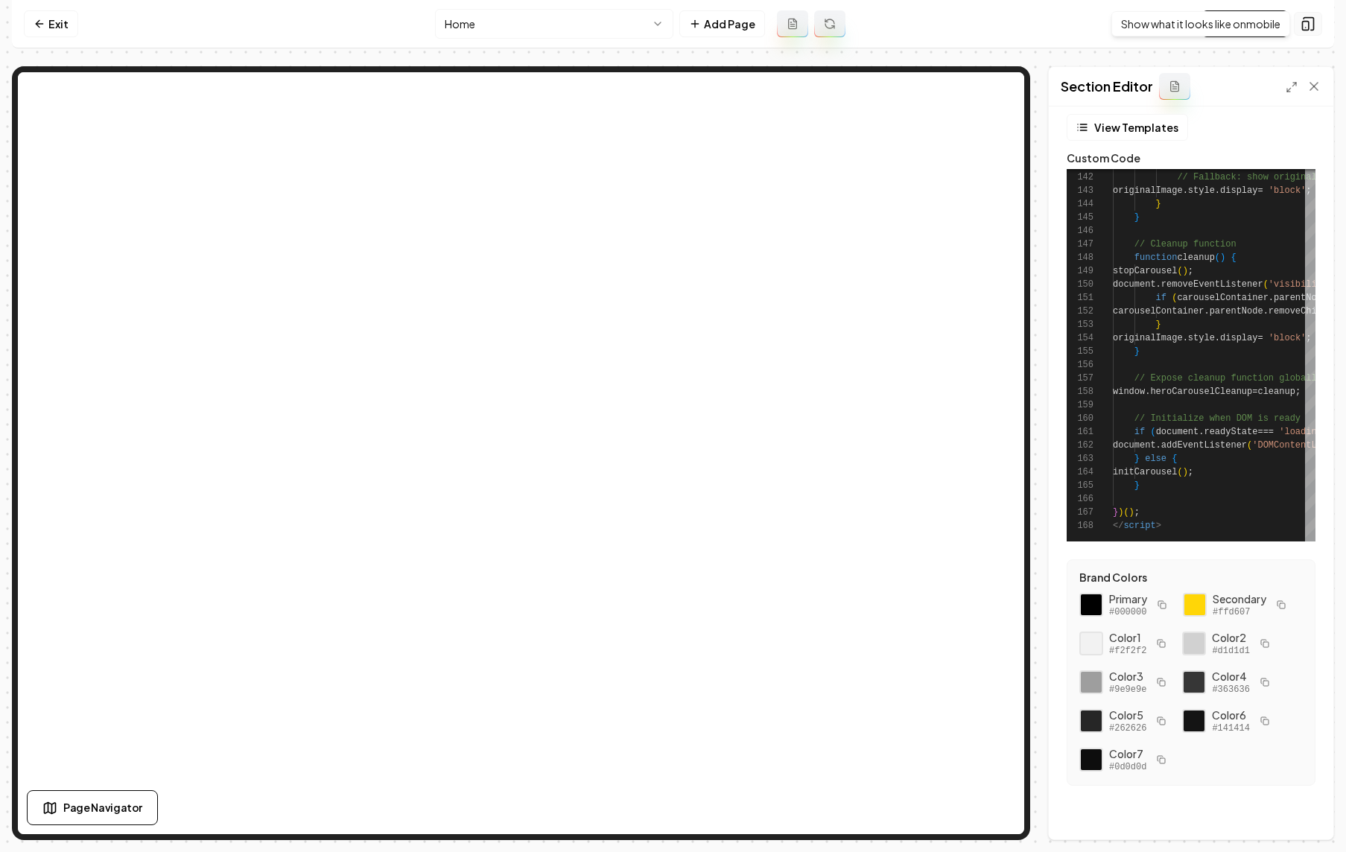
click at [1158, 24] on icon at bounding box center [1308, 23] width 15 height 15
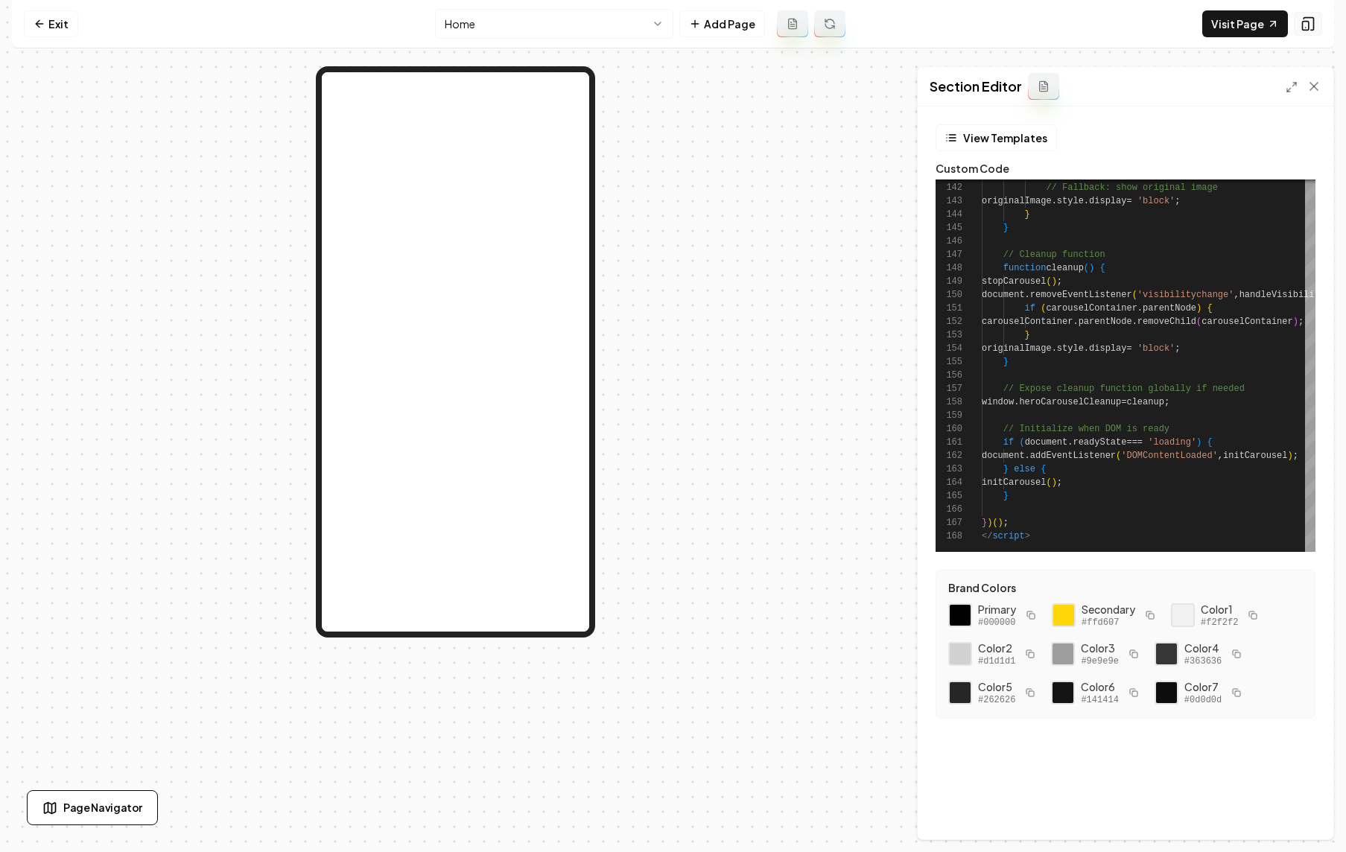
click at [1158, 24] on icon at bounding box center [1308, 23] width 15 height 15
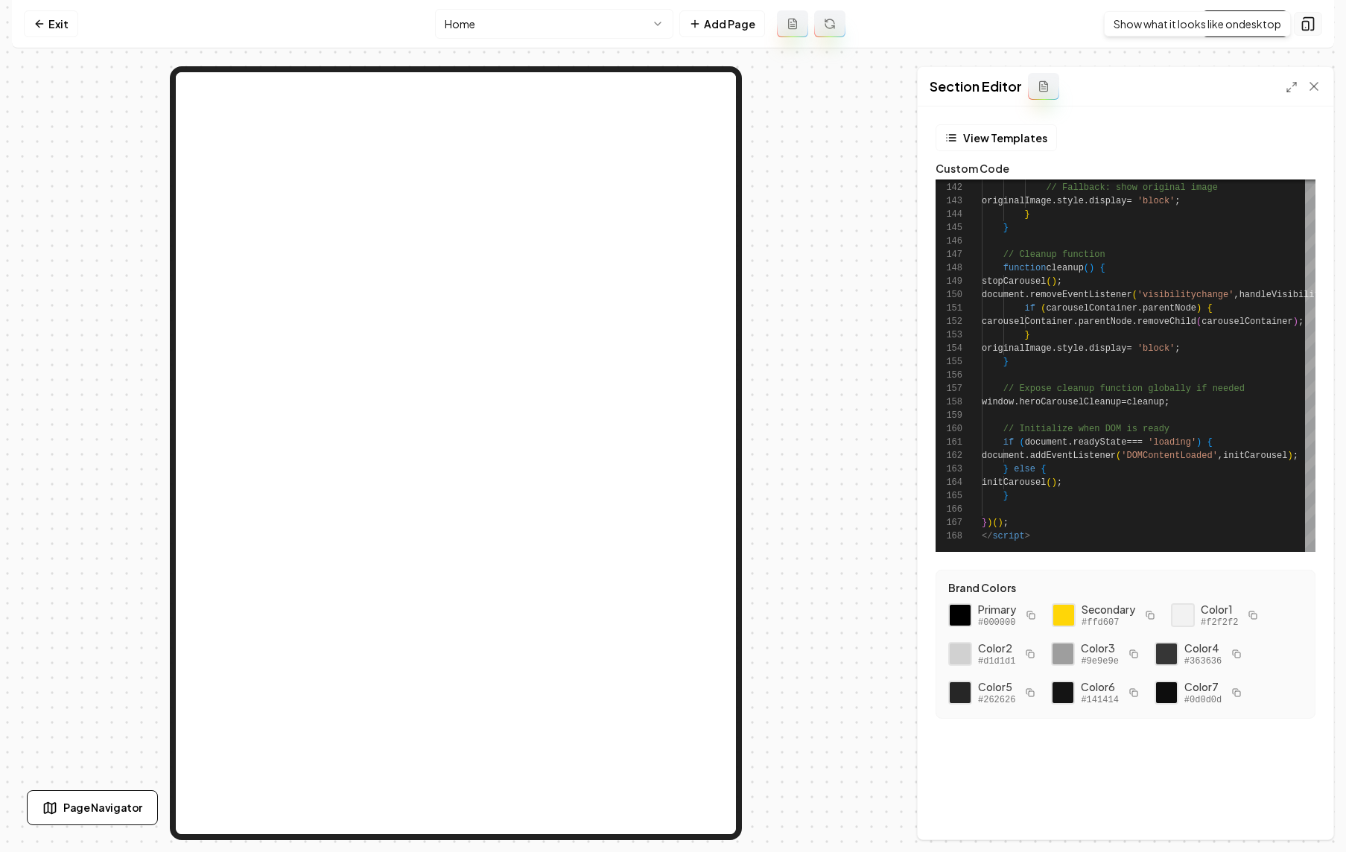
click at [1158, 25] on icon at bounding box center [1308, 23] width 15 height 15
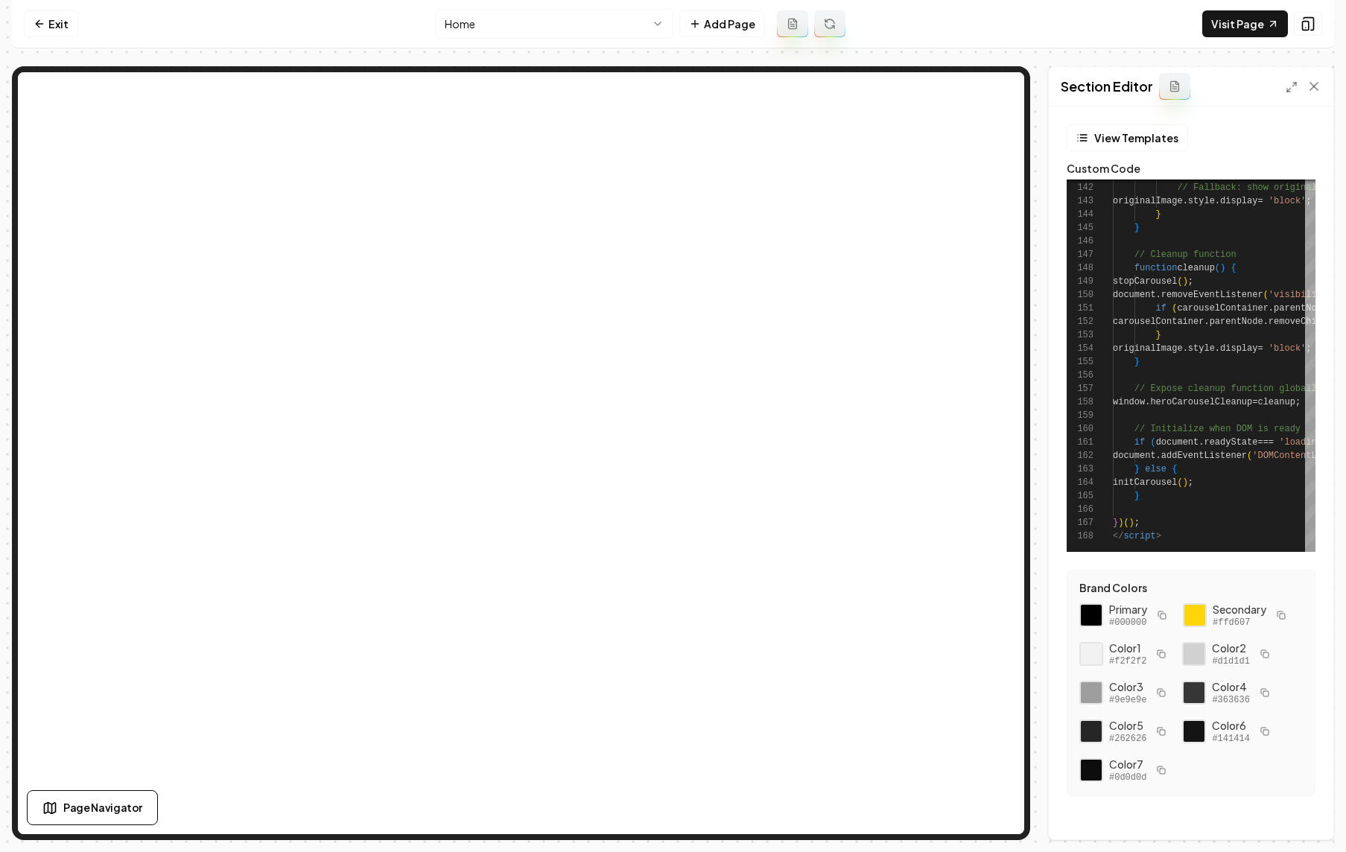
click at [460, 23] on html "Computer Required This feature is only available on a computer. Please switch t…" at bounding box center [673, 426] width 1346 height 852
